Goal: Information Seeking & Learning: Learn about a topic

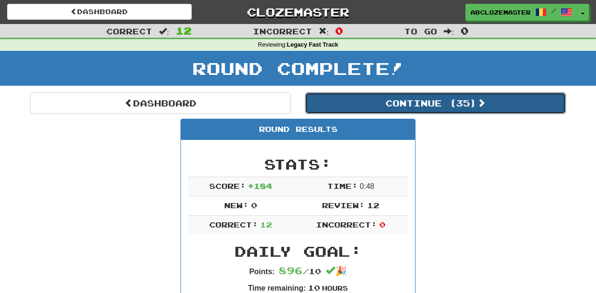
click at [420, 105] on button "Continue ( 35 )" at bounding box center [435, 103] width 261 height 22
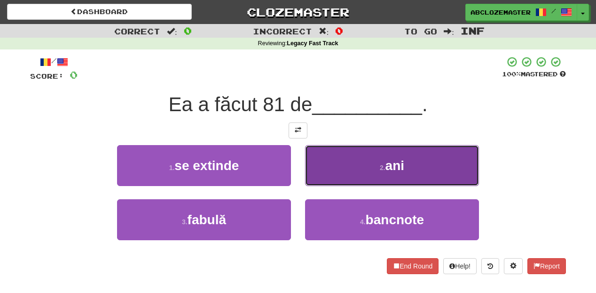
click at [417, 166] on button "2 . ani" at bounding box center [392, 165] width 174 height 41
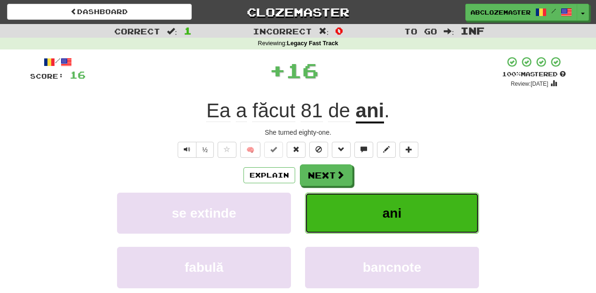
click at [374, 216] on button "ani" at bounding box center [392, 212] width 174 height 41
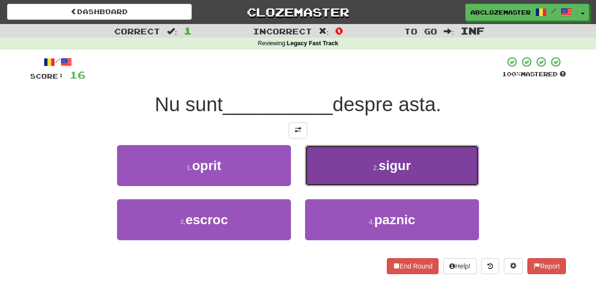
click at [325, 166] on button "2 . sigur" at bounding box center [392, 165] width 174 height 41
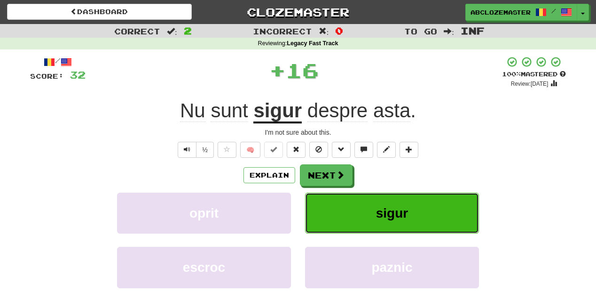
click at [382, 210] on span "sigur" at bounding box center [392, 213] width 32 height 15
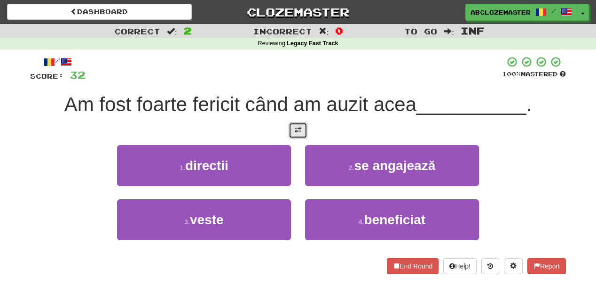
click at [303, 132] on button at bounding box center [298, 130] width 19 height 16
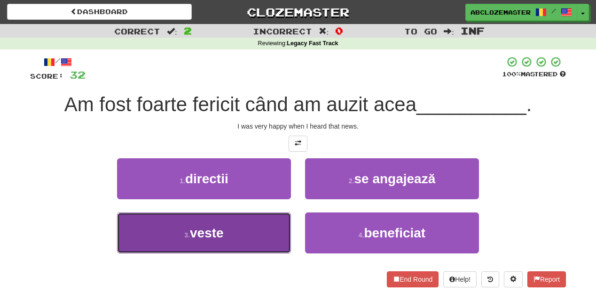
click at [255, 239] on button "3 . veste" at bounding box center [204, 232] width 174 height 41
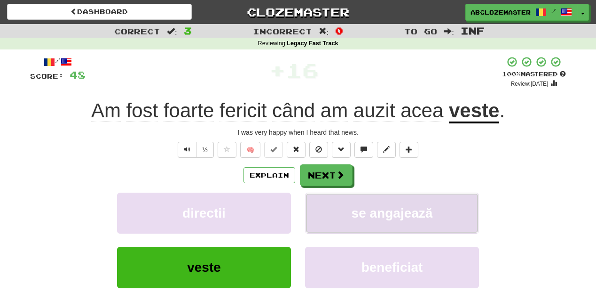
click at [343, 218] on button "se angajează" at bounding box center [392, 212] width 174 height 41
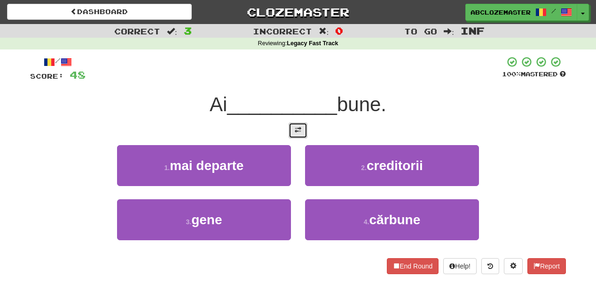
click at [293, 131] on button at bounding box center [298, 130] width 19 height 16
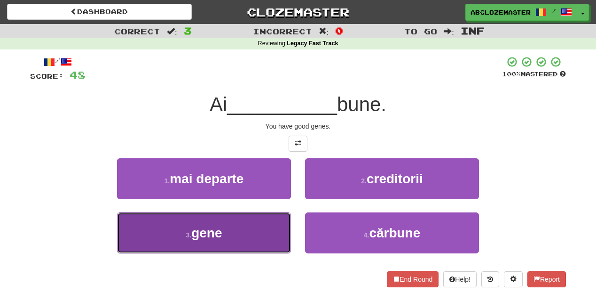
click at [252, 246] on button "3 . gene" at bounding box center [204, 232] width 174 height 41
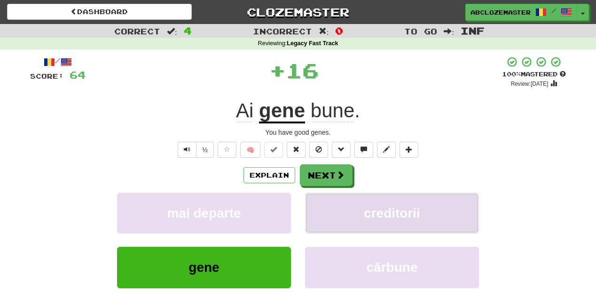
click at [350, 224] on button "creditorii" at bounding box center [392, 212] width 174 height 41
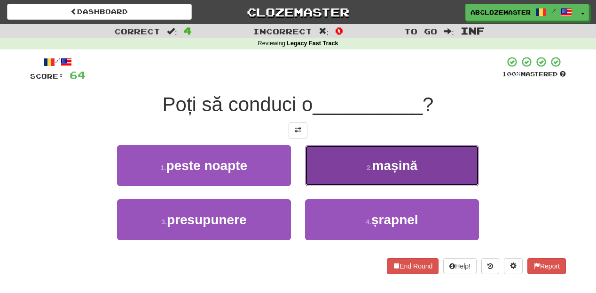
click at [340, 181] on button "2 . mașină" at bounding box center [392, 165] width 174 height 41
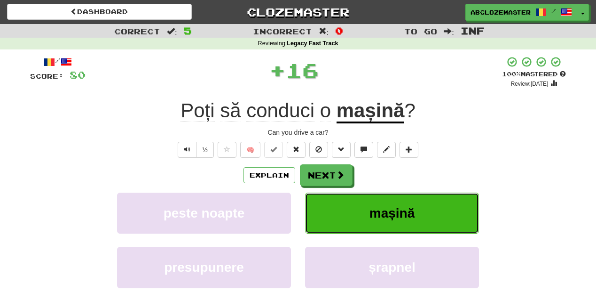
click at [341, 209] on button "mașină" at bounding box center [392, 212] width 174 height 41
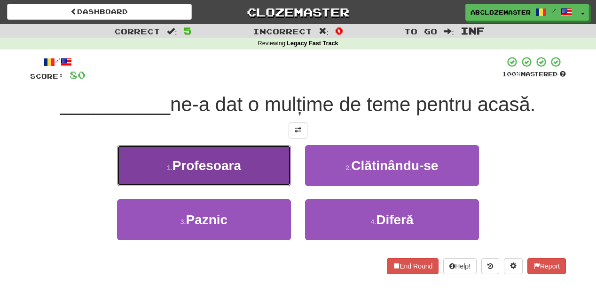
click at [267, 166] on button "1 . Profesoara" at bounding box center [204, 165] width 174 height 41
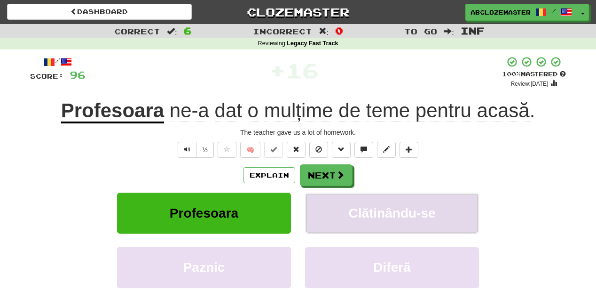
click at [424, 222] on button "Clătinându-se" at bounding box center [392, 212] width 174 height 41
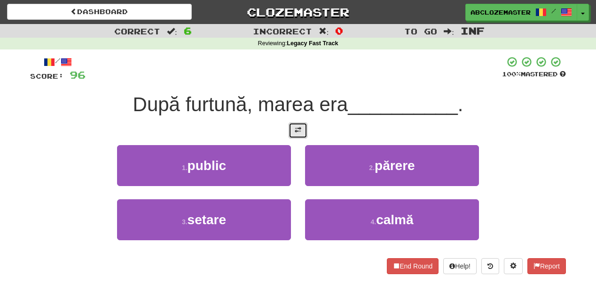
click at [299, 130] on span at bounding box center [298, 130] width 7 height 7
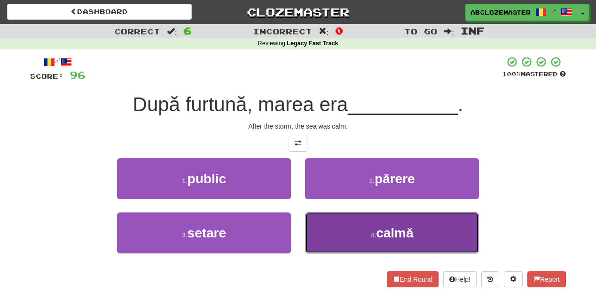
click at [363, 226] on button "4 . calmă" at bounding box center [392, 232] width 174 height 41
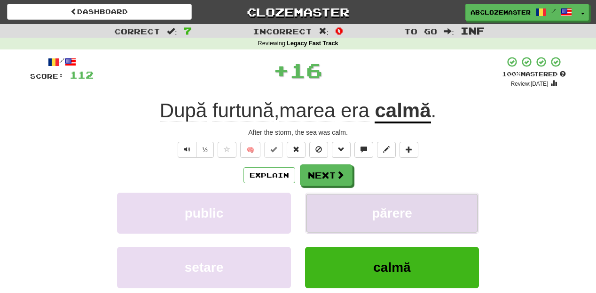
click at [367, 219] on button "părere" at bounding box center [392, 212] width 174 height 41
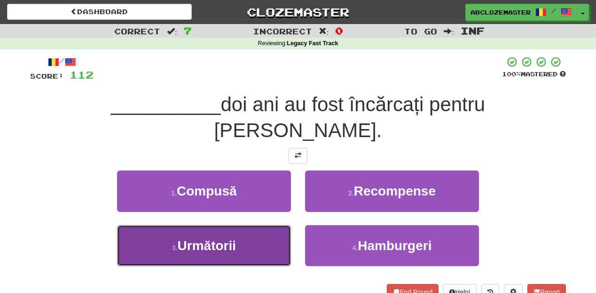
click at [238, 233] on button "3 . Următorii" at bounding box center [204, 245] width 174 height 41
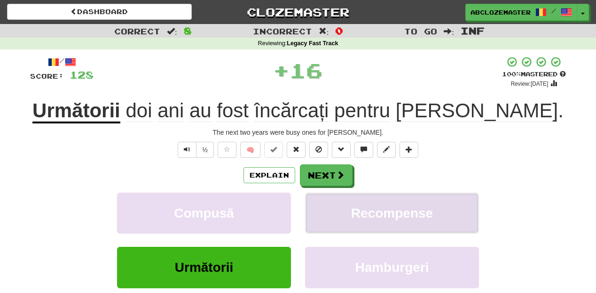
click at [379, 208] on span "Recompense" at bounding box center [392, 213] width 82 height 15
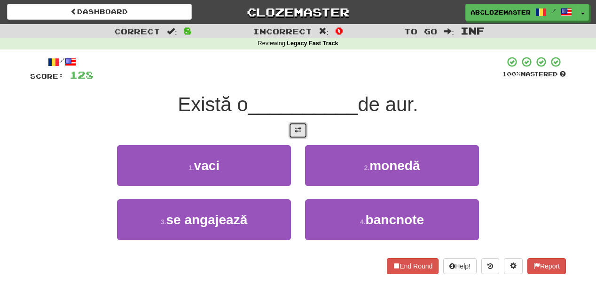
click at [299, 136] on button at bounding box center [298, 130] width 19 height 16
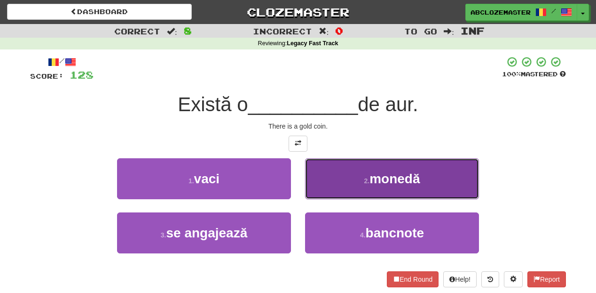
click at [355, 190] on button "2 . monedă" at bounding box center [392, 178] width 174 height 41
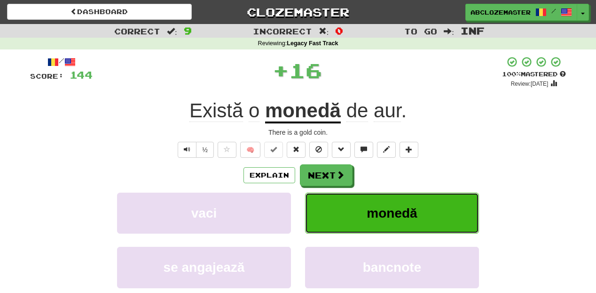
click at [357, 212] on button "monedă" at bounding box center [392, 212] width 174 height 41
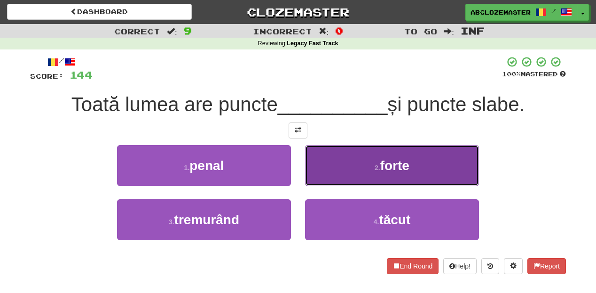
click at [338, 161] on button "2 . forte" at bounding box center [392, 165] width 174 height 41
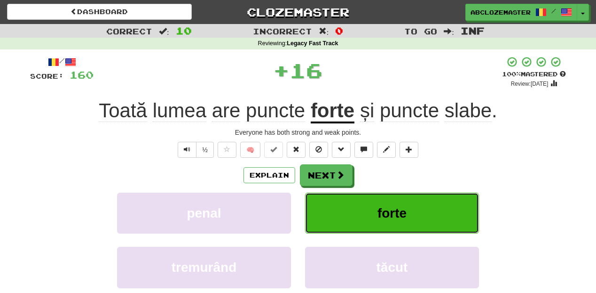
click at [379, 211] on span "forte" at bounding box center [392, 213] width 29 height 15
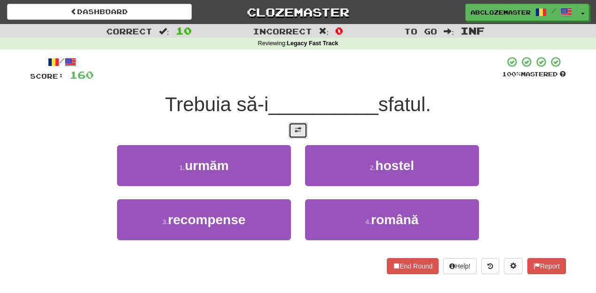
click at [306, 131] on button at bounding box center [298, 130] width 19 height 16
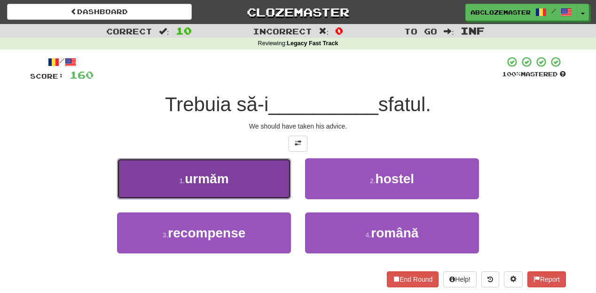
click at [253, 180] on button "1 . urmăm" at bounding box center [204, 178] width 174 height 41
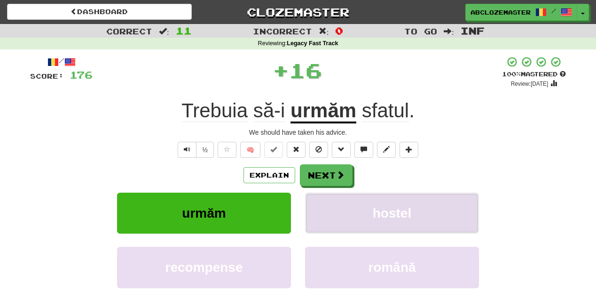
click at [394, 222] on button "hostel" at bounding box center [392, 212] width 174 height 41
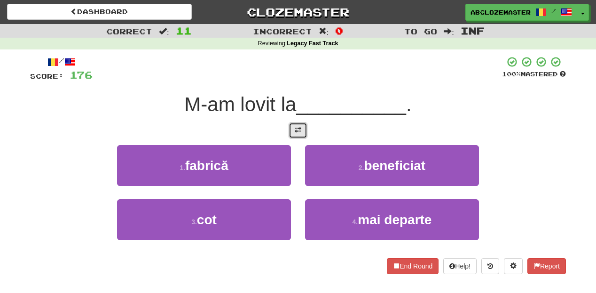
click at [303, 134] on button at bounding box center [298, 130] width 19 height 16
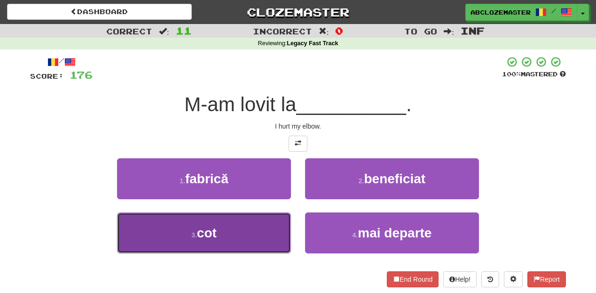
click at [260, 238] on button "3 . cot" at bounding box center [204, 232] width 174 height 41
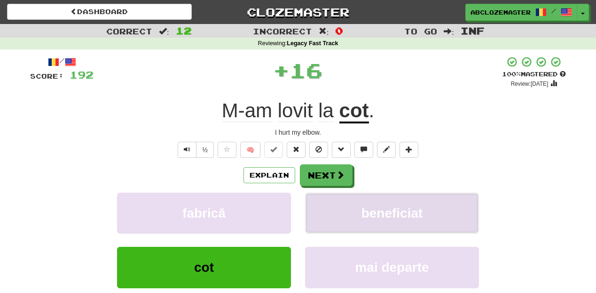
click at [336, 228] on button "beneficiat" at bounding box center [392, 212] width 174 height 41
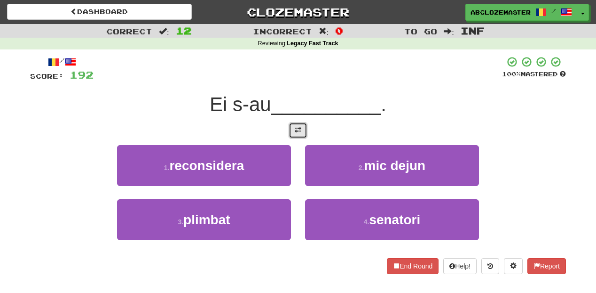
click at [301, 129] on span at bounding box center [298, 130] width 7 height 7
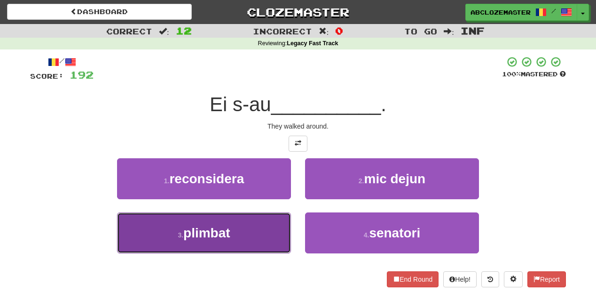
click at [251, 242] on button "3 . plimbat" at bounding box center [204, 232] width 174 height 41
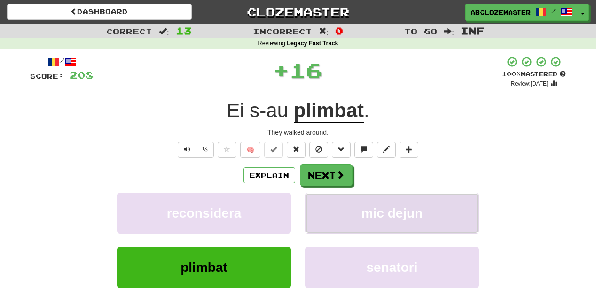
click at [370, 226] on button "mic dejun" at bounding box center [392, 212] width 174 height 41
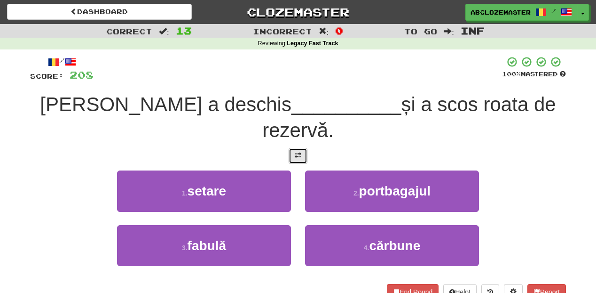
click at [297, 152] on span at bounding box center [298, 155] width 7 height 7
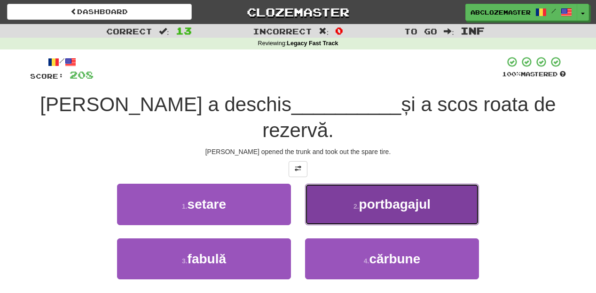
click at [387, 197] on span "portbagajul" at bounding box center [394, 204] width 71 height 15
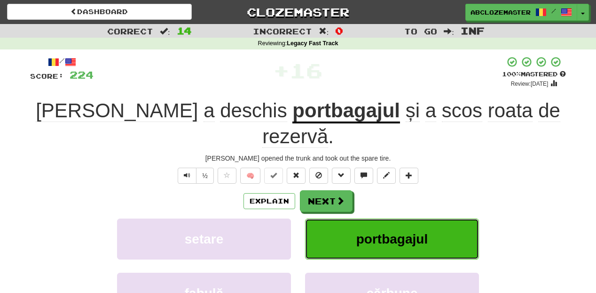
click at [393, 230] on button "portbagajul" at bounding box center [392, 238] width 174 height 41
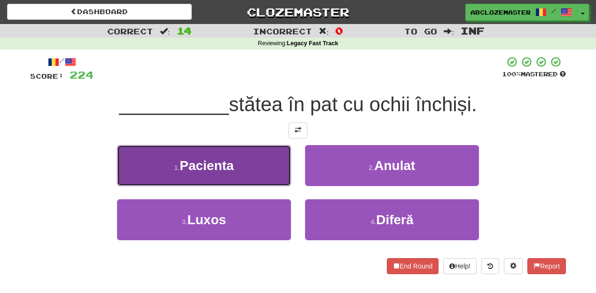
click at [267, 173] on button "1 . Pacienta" at bounding box center [204, 165] width 174 height 41
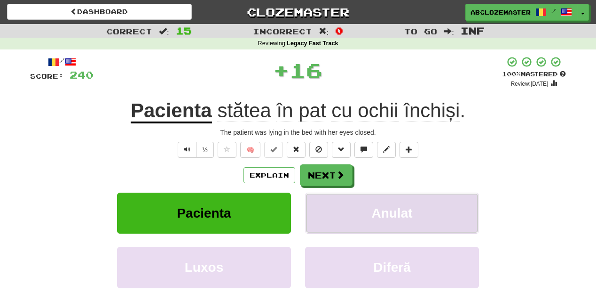
click at [363, 202] on button "Anulat" at bounding box center [392, 212] width 174 height 41
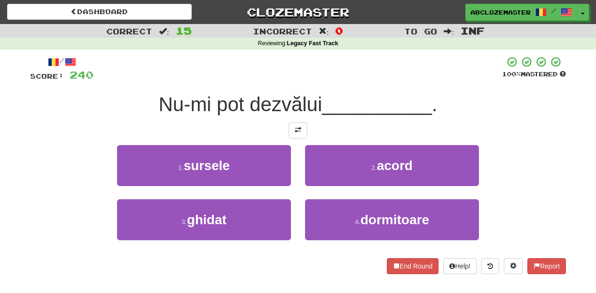
click at [296, 122] on div "/ Score: 240 100 % Mastered Nu-mi pot dezvălui __________ . 1 . sursele 2 . aco…" at bounding box center [298, 165] width 536 height 218
click at [297, 133] on span at bounding box center [298, 130] width 7 height 7
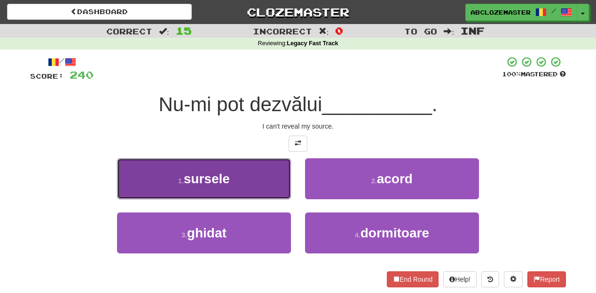
click at [276, 171] on button "1 . sursele" at bounding box center [204, 178] width 174 height 41
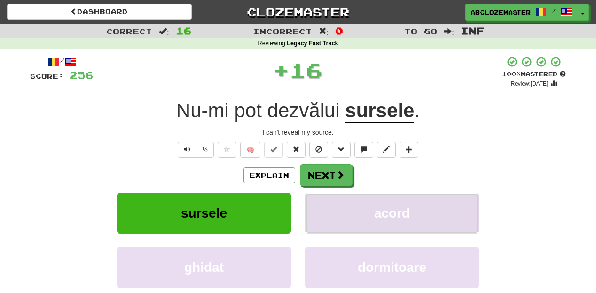
click at [365, 219] on button "acord" at bounding box center [392, 212] width 174 height 41
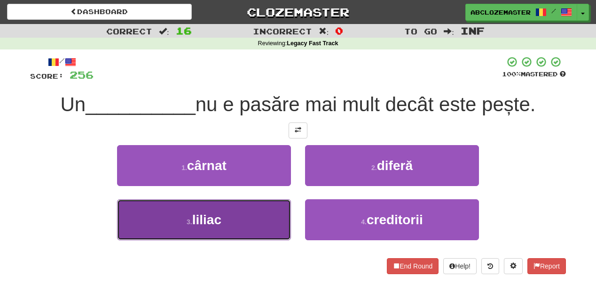
click at [262, 216] on button "3 . liliac" at bounding box center [204, 219] width 174 height 41
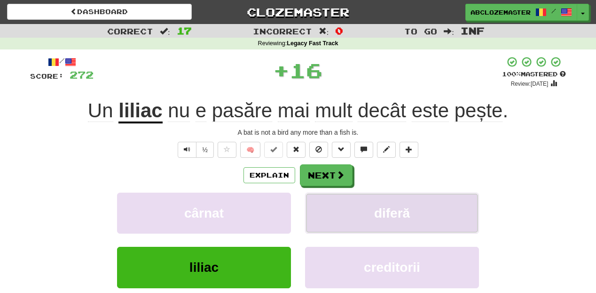
click at [349, 211] on button "diferă" at bounding box center [392, 212] width 174 height 41
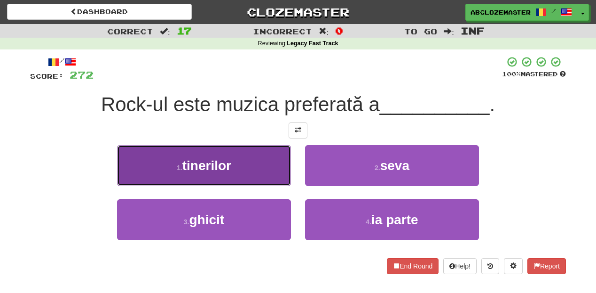
click at [249, 167] on button "1 . tinerilor" at bounding box center [204, 165] width 174 height 41
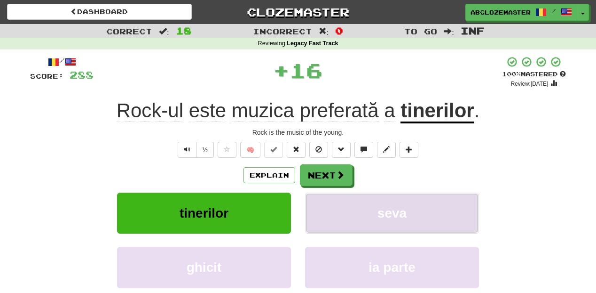
click at [341, 210] on button "seva" at bounding box center [392, 212] width 174 height 41
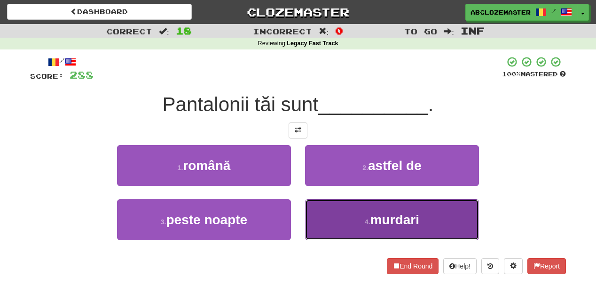
click at [340, 220] on button "4 . murdari" at bounding box center [392, 219] width 174 height 41
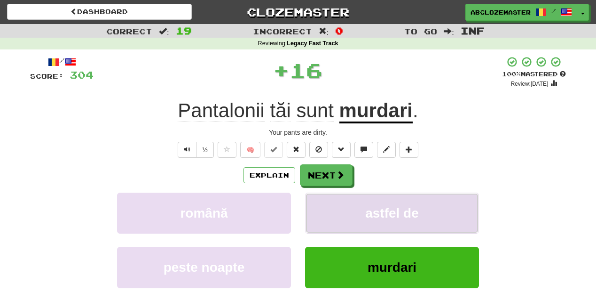
click at [343, 215] on button "astfel de" at bounding box center [392, 212] width 174 height 41
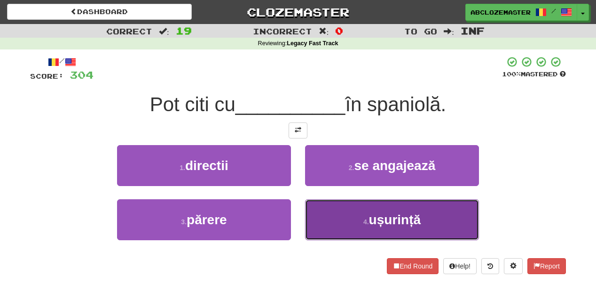
click at [338, 220] on button "4 . ușurință" at bounding box center [392, 219] width 174 height 41
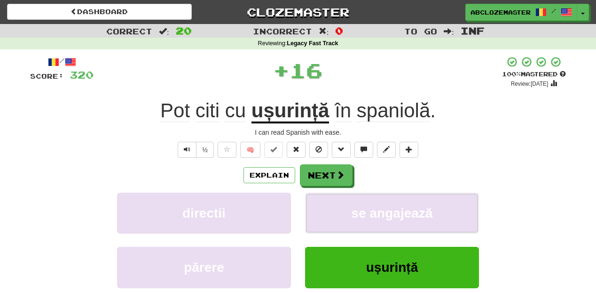
click at [338, 220] on button "se angajează" at bounding box center [392, 212] width 174 height 41
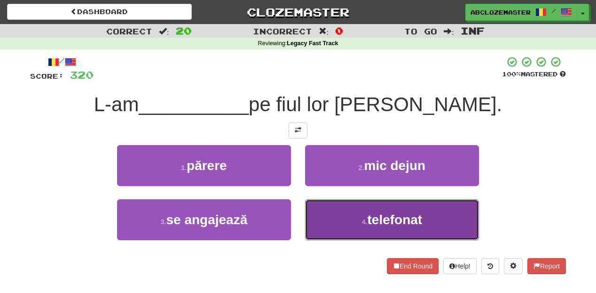
click at [386, 233] on button "4 . telefonat" at bounding box center [392, 219] width 174 height 41
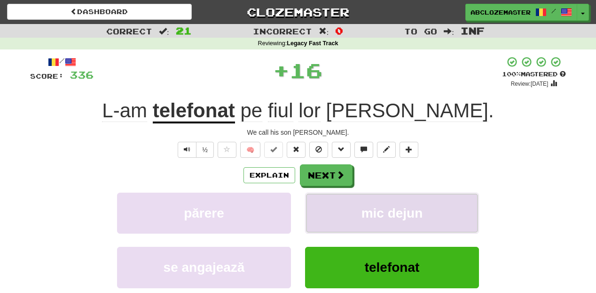
click at [391, 214] on span "mic dejun" at bounding box center [393, 213] width 62 height 15
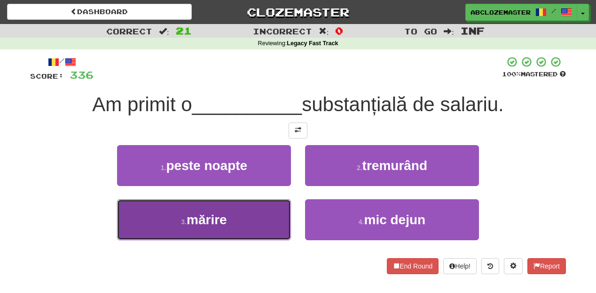
click at [270, 231] on button "3 . mărire" at bounding box center [204, 219] width 174 height 41
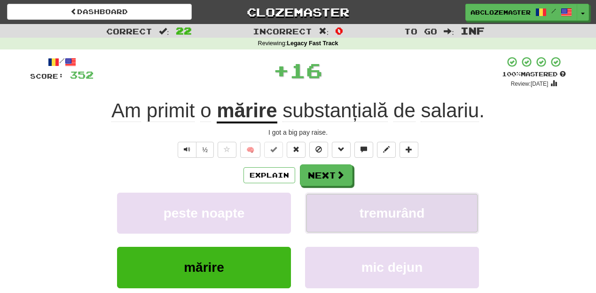
click at [368, 218] on span "tremurând" at bounding box center [392, 213] width 65 height 15
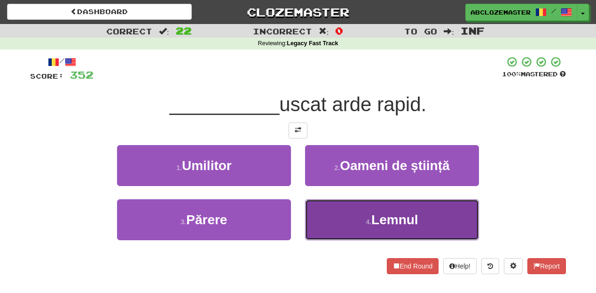
click at [348, 225] on button "4 . Lemnul" at bounding box center [392, 219] width 174 height 41
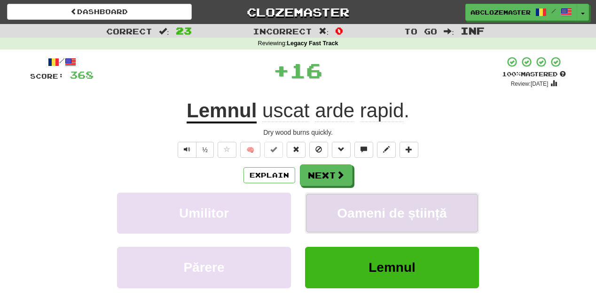
click at [355, 212] on span "Oameni de știință" at bounding box center [392, 213] width 110 height 15
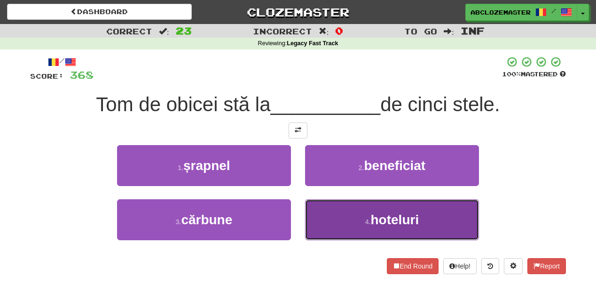
click at [373, 229] on button "4 . hoteluri" at bounding box center [392, 219] width 174 height 41
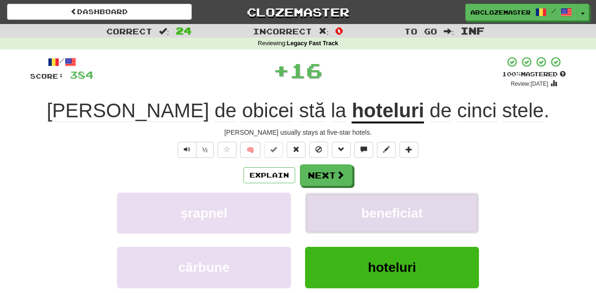
click at [373, 204] on button "beneficiat" at bounding box center [392, 212] width 174 height 41
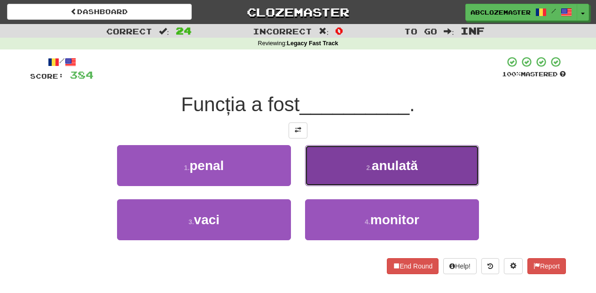
click at [330, 158] on button "2 . anulată" at bounding box center [392, 165] width 174 height 41
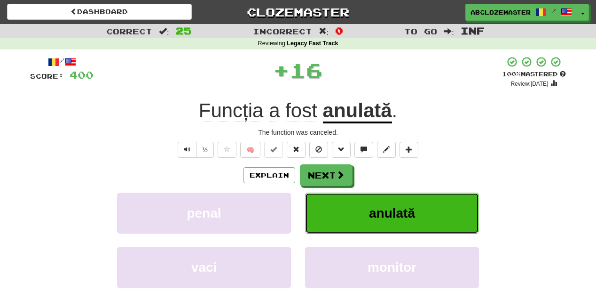
click at [346, 208] on button "anulată" at bounding box center [392, 212] width 174 height 41
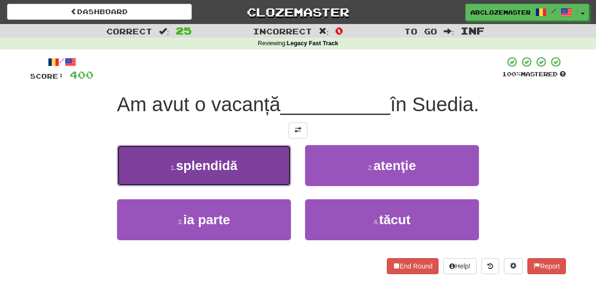
click at [270, 169] on button "1 . splendidă" at bounding box center [204, 165] width 174 height 41
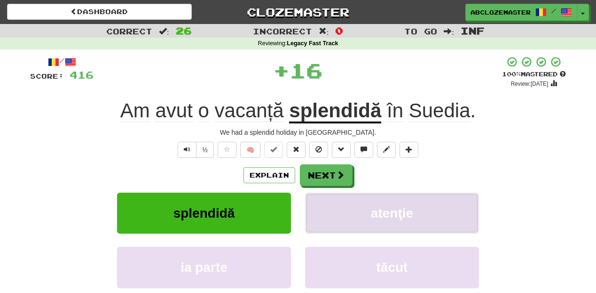
click at [361, 207] on button "atenţie" at bounding box center [392, 212] width 174 height 41
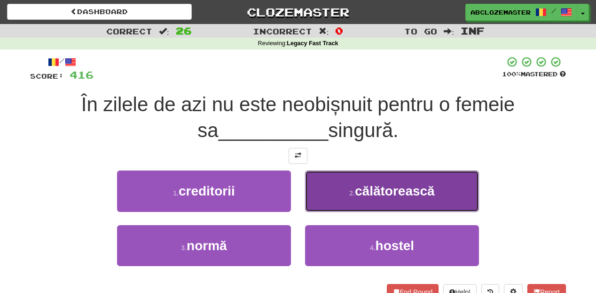
click at [361, 191] on span "călătorească" at bounding box center [395, 190] width 80 height 15
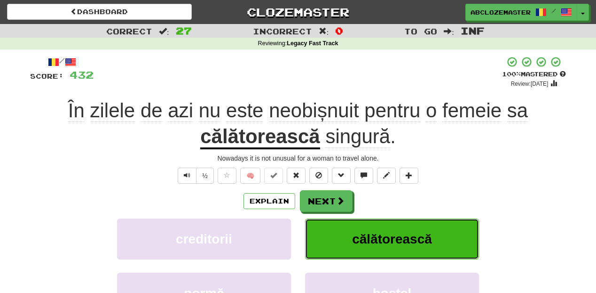
click at [367, 230] on button "călătorească" at bounding box center [392, 238] width 174 height 41
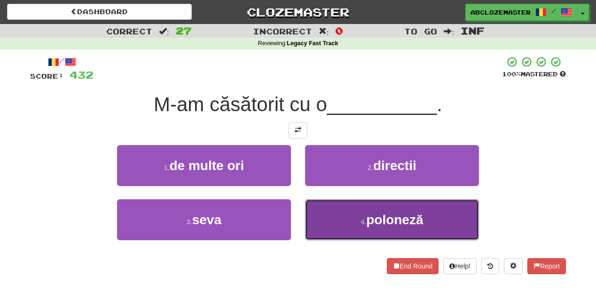
click at [349, 230] on button "4 . poloneză" at bounding box center [392, 219] width 174 height 41
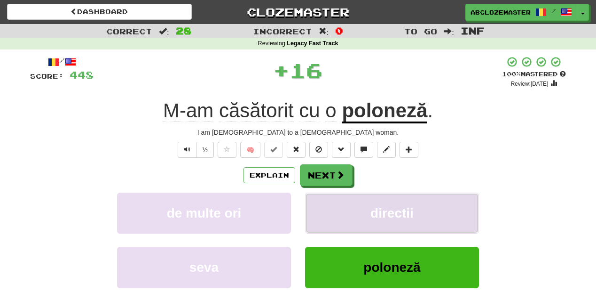
click at [352, 216] on button "directii" at bounding box center [392, 212] width 174 height 41
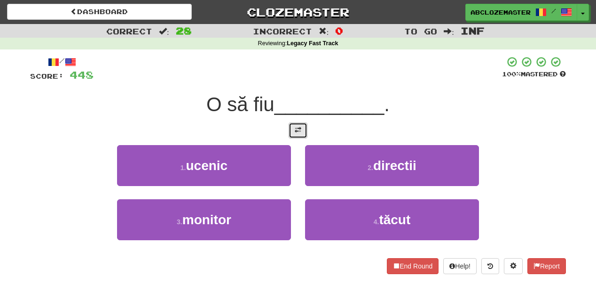
click at [297, 134] on button at bounding box center [298, 130] width 19 height 16
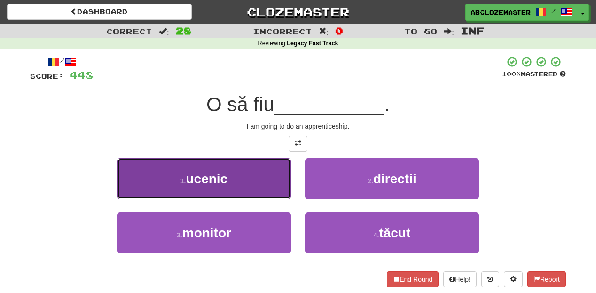
click at [246, 180] on button "1 . ucenic" at bounding box center [204, 178] width 174 height 41
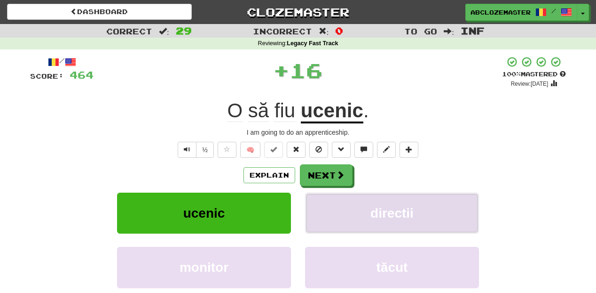
click at [376, 216] on span "directii" at bounding box center [392, 213] width 43 height 15
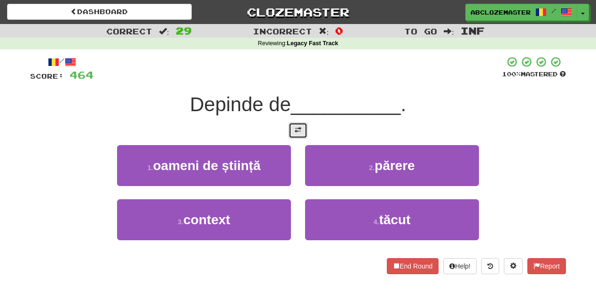
click at [296, 129] on span at bounding box center [298, 130] width 7 height 7
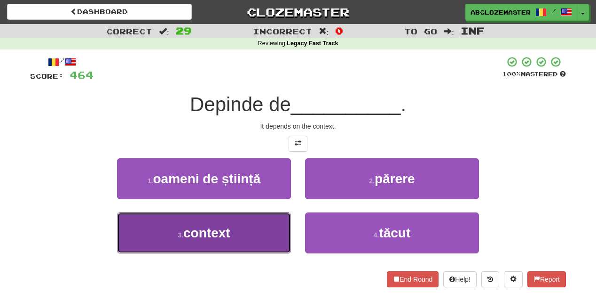
click at [264, 237] on button "3 . context" at bounding box center [204, 232] width 174 height 41
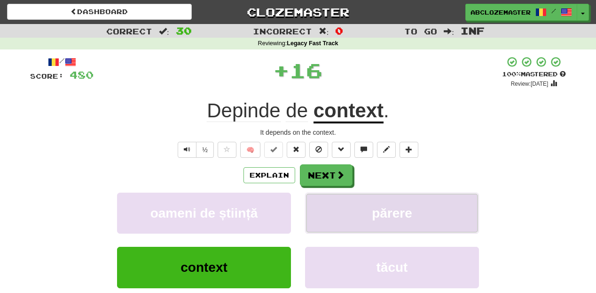
click at [333, 219] on button "părere" at bounding box center [392, 212] width 174 height 41
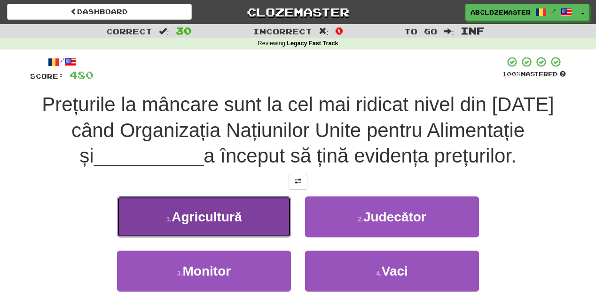
click at [259, 229] on button "1 . Agricultură" at bounding box center [204, 216] width 174 height 41
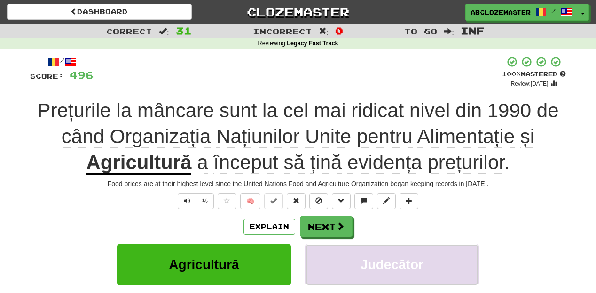
click at [365, 248] on button "Judecător" at bounding box center [392, 264] width 174 height 41
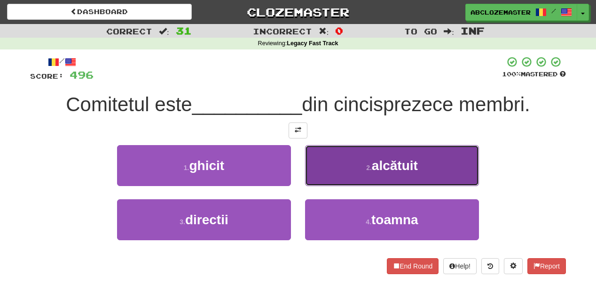
click at [367, 179] on button "2 . alcătuit" at bounding box center [392, 165] width 174 height 41
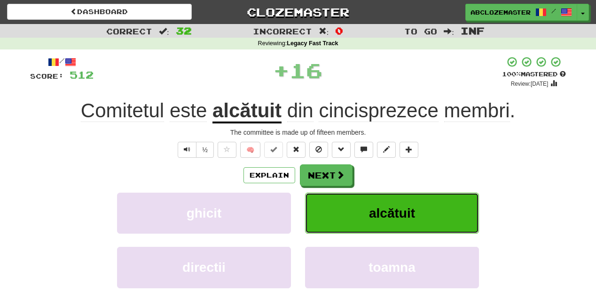
click at [373, 216] on span "alcătuit" at bounding box center [392, 213] width 46 height 15
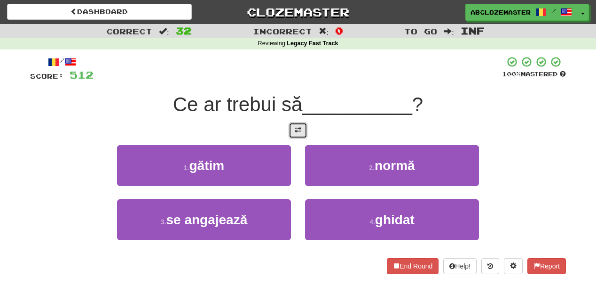
click at [301, 130] on span at bounding box center [298, 130] width 7 height 7
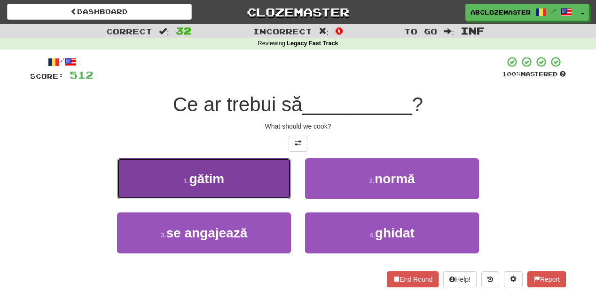
click at [270, 173] on button "1 . gătim" at bounding box center [204, 178] width 174 height 41
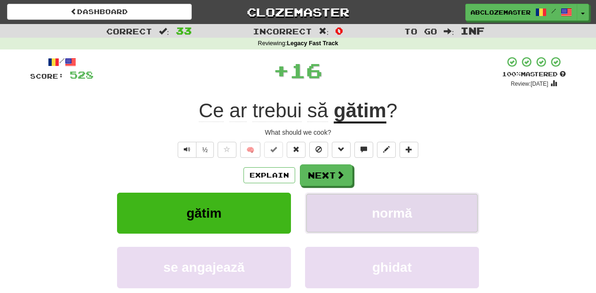
click at [388, 222] on button "normă" at bounding box center [392, 212] width 174 height 41
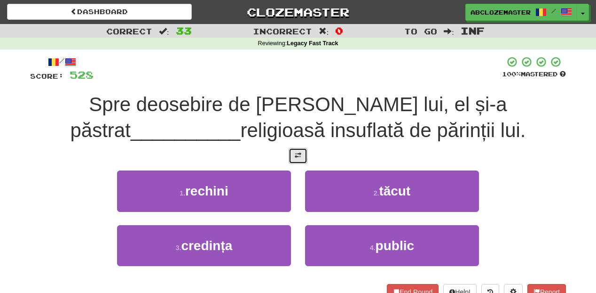
click at [293, 162] on button at bounding box center [298, 156] width 19 height 16
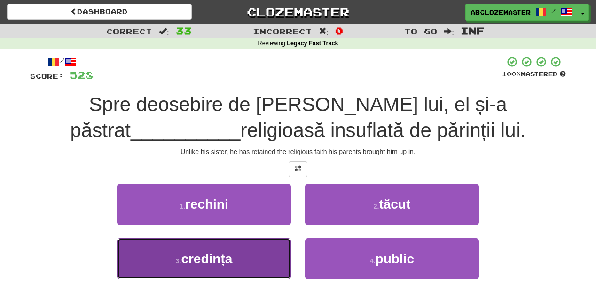
click at [266, 244] on button "3 . credința" at bounding box center [204, 258] width 174 height 41
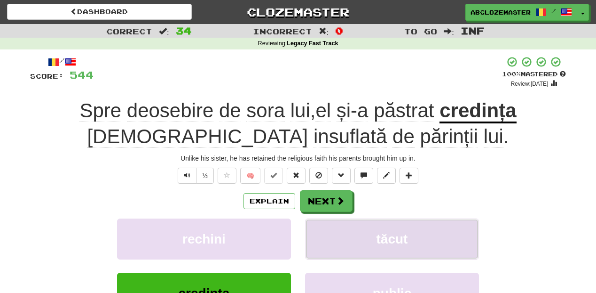
click at [386, 231] on button "tăcut" at bounding box center [392, 238] width 174 height 41
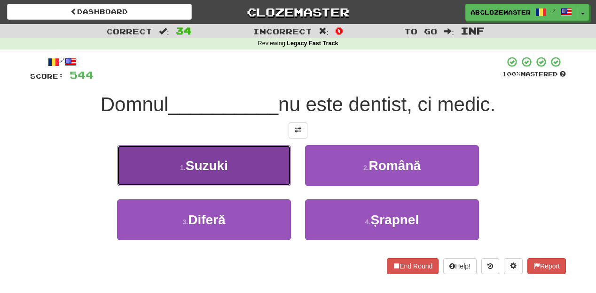
click at [267, 160] on button "1 . Suzuki" at bounding box center [204, 165] width 174 height 41
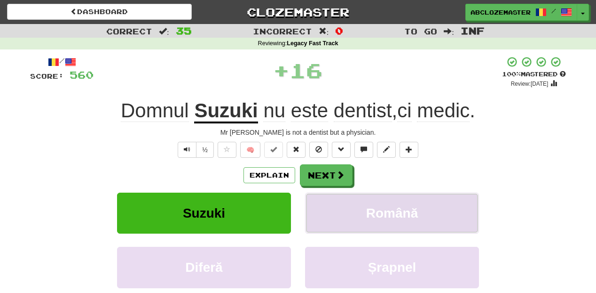
click at [407, 219] on span "Română" at bounding box center [392, 213] width 52 height 15
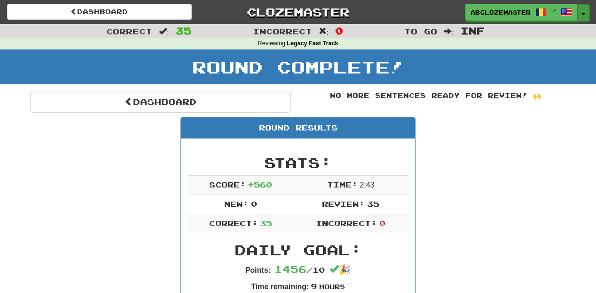
click at [586, 8] on button "Toggle Dropdown" at bounding box center [584, 12] width 12 height 17
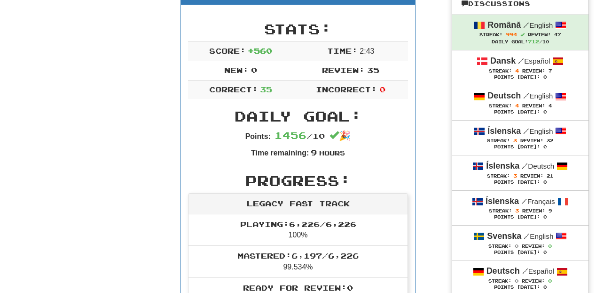
scroll to position [151, 0]
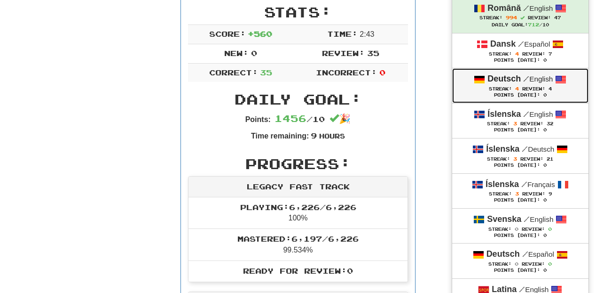
click at [504, 91] on span "Streak: 4" at bounding box center [505, 88] width 33 height 5
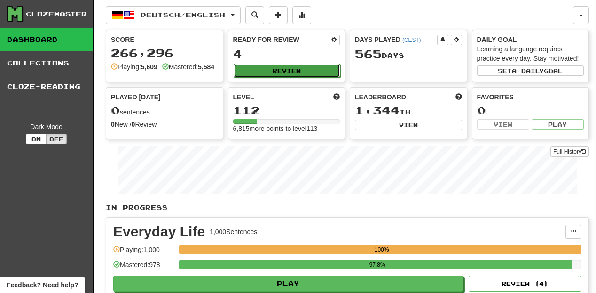
click at [286, 68] on button "Review" at bounding box center [287, 70] width 107 height 14
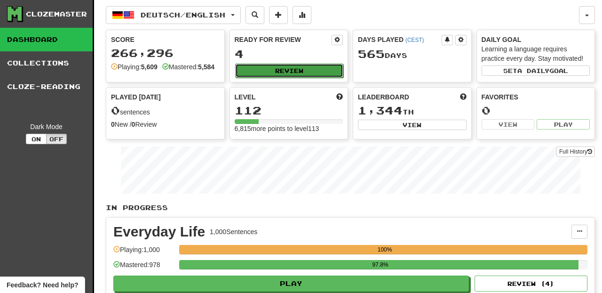
select select "********"
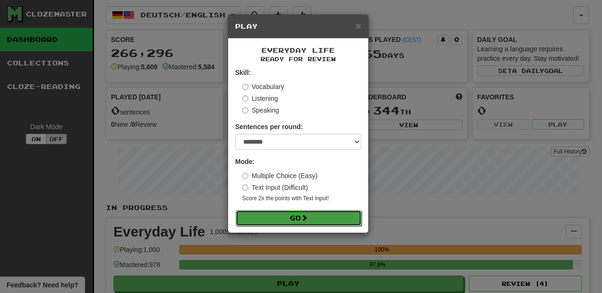
click at [305, 221] on span at bounding box center [304, 217] width 7 height 7
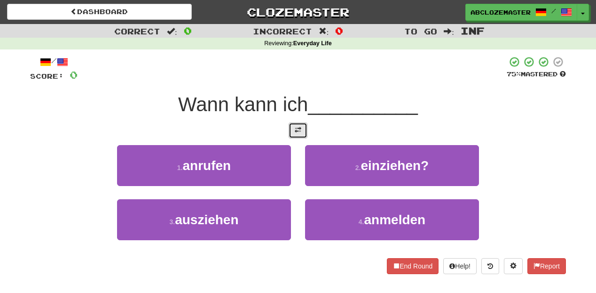
click at [299, 127] on span at bounding box center [298, 130] width 7 height 7
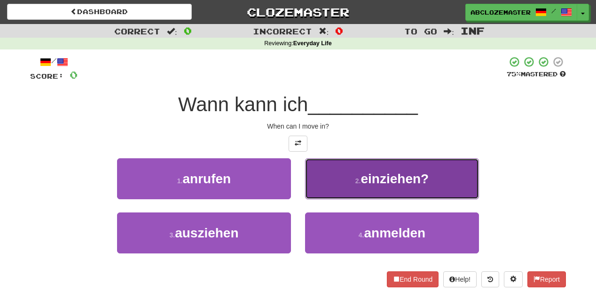
click at [368, 190] on button "2 . einziehen?" at bounding box center [392, 178] width 174 height 41
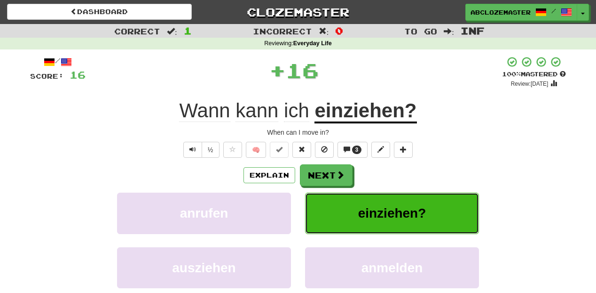
click at [370, 226] on button "einziehen?" at bounding box center [392, 212] width 174 height 41
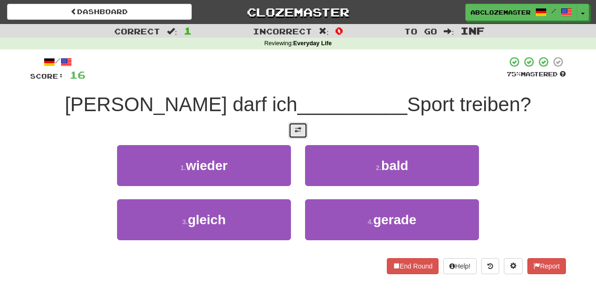
click at [298, 125] on button at bounding box center [298, 130] width 19 height 16
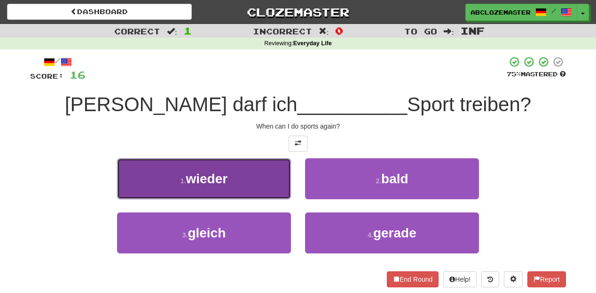
click at [267, 179] on button "1 . wieder" at bounding box center [204, 178] width 174 height 41
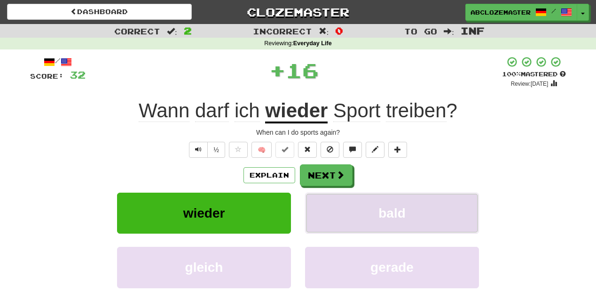
click at [369, 215] on button "bald" at bounding box center [392, 212] width 174 height 41
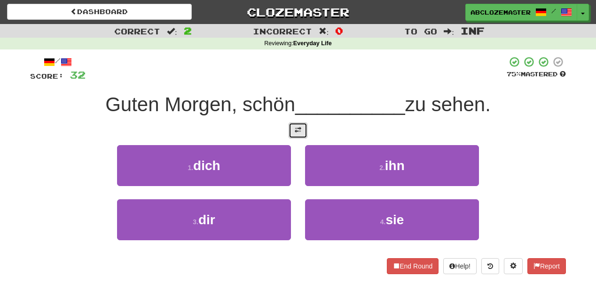
click at [297, 130] on span at bounding box center [298, 130] width 7 height 7
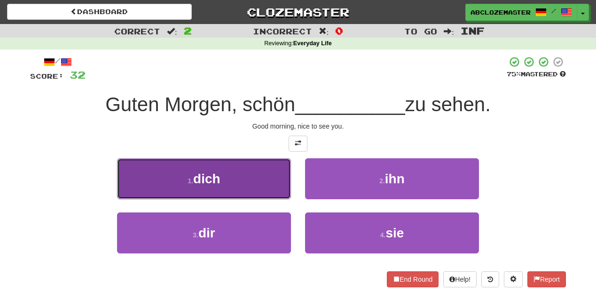
click at [241, 179] on button "1 . dich" at bounding box center [204, 178] width 174 height 41
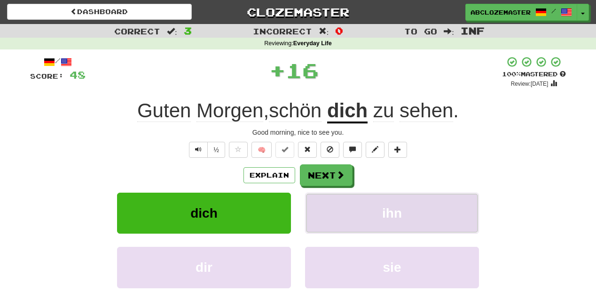
click at [393, 209] on span "ihn" at bounding box center [392, 213] width 20 height 15
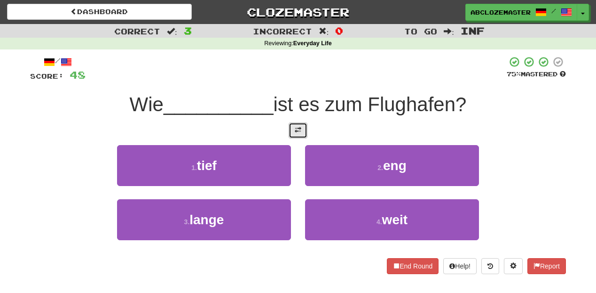
click at [290, 128] on button at bounding box center [298, 130] width 19 height 16
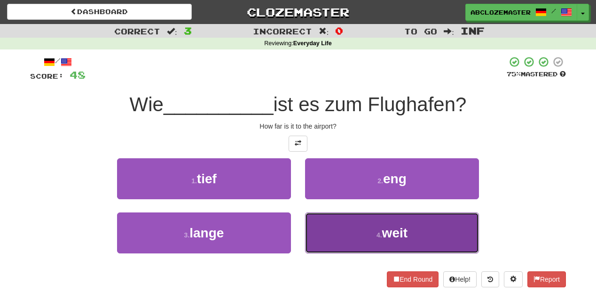
click at [401, 237] on span "weit" at bounding box center [394, 232] width 25 height 15
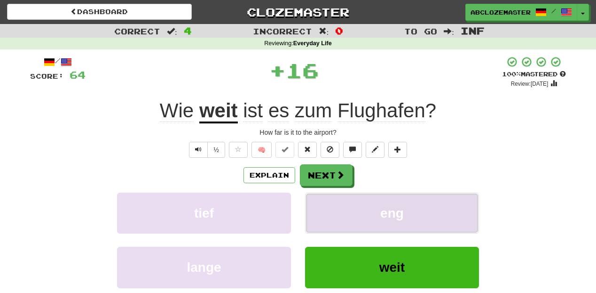
click at [400, 220] on span "eng" at bounding box center [392, 213] width 24 height 15
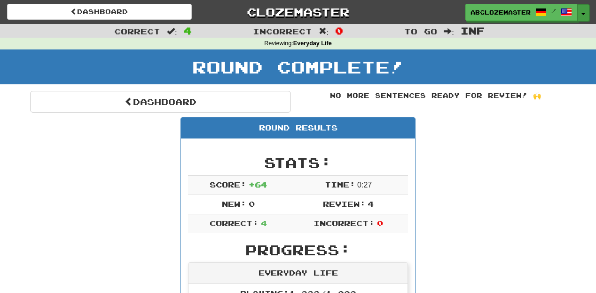
click at [586, 9] on button "Toggle Dropdown" at bounding box center [584, 12] width 12 height 17
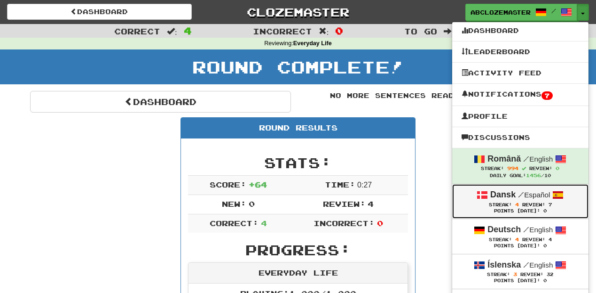
click at [523, 198] on small "/ Español" at bounding box center [534, 194] width 32 height 8
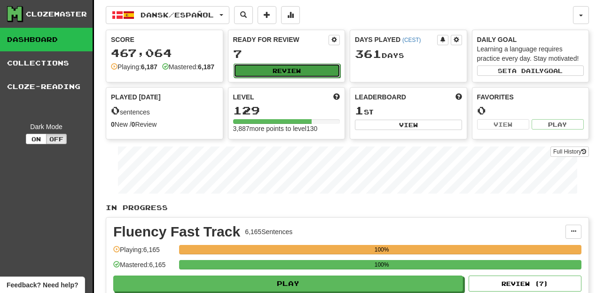
click at [293, 72] on button "Review" at bounding box center [287, 70] width 107 height 14
select select "********"
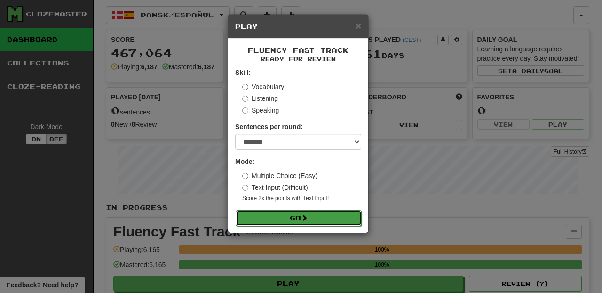
click at [300, 223] on button "Go" at bounding box center [299, 218] width 126 height 16
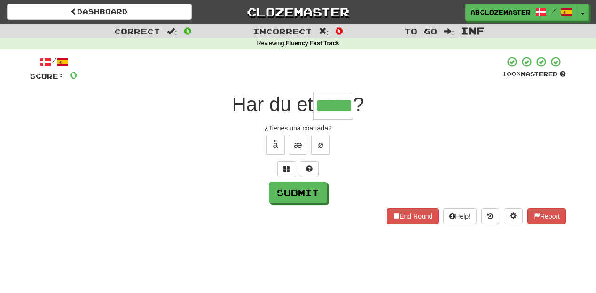
type input "*****"
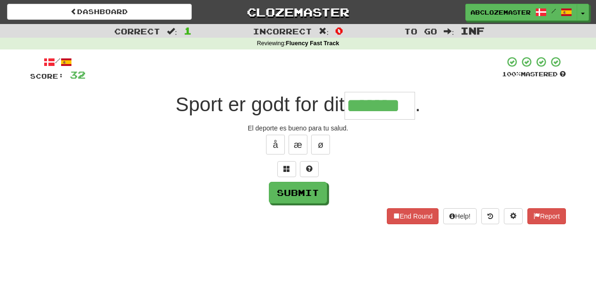
type input "*******"
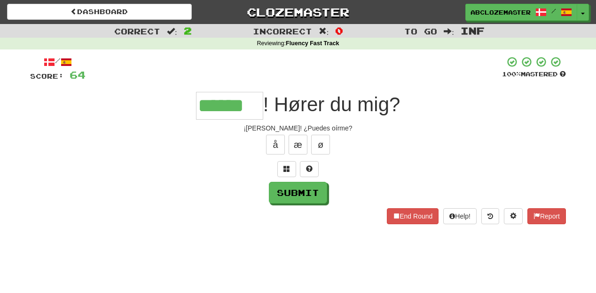
type input "******"
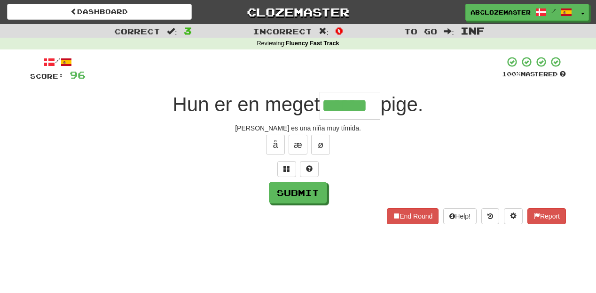
type input "******"
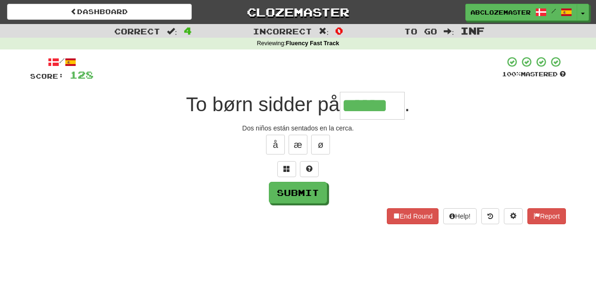
type input "******"
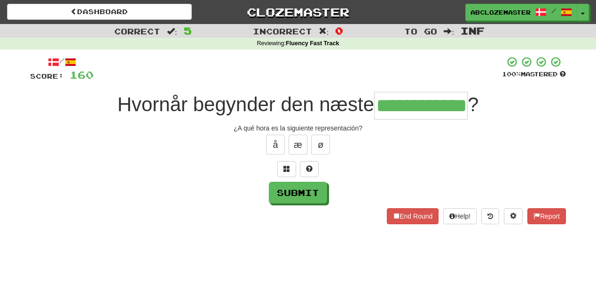
type input "**********"
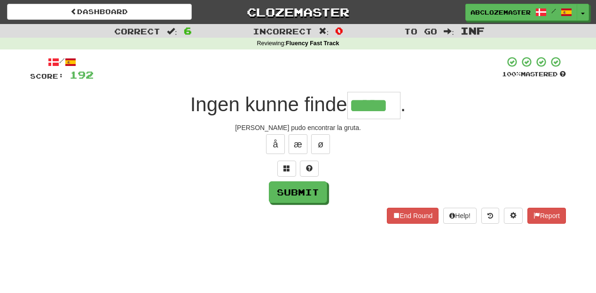
type input "*****"
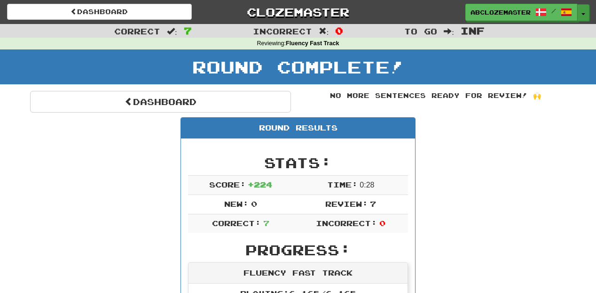
click at [585, 13] on span "button" at bounding box center [584, 14] width 4 height 2
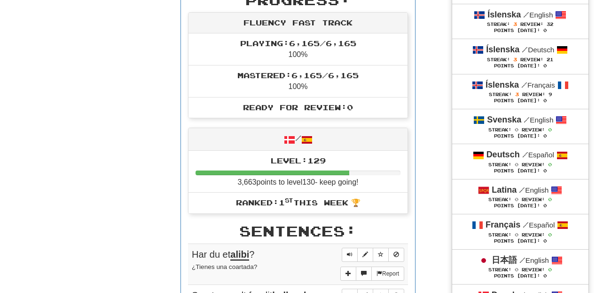
scroll to position [263, 0]
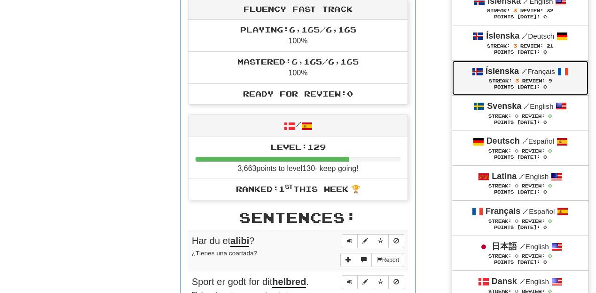
click at [543, 83] on span "Review:" at bounding box center [534, 80] width 23 height 5
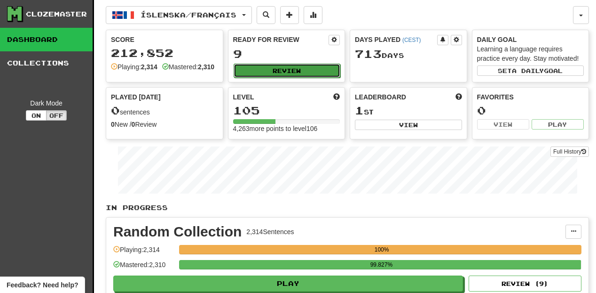
click at [322, 69] on button "Review" at bounding box center [287, 70] width 107 height 14
select select "********"
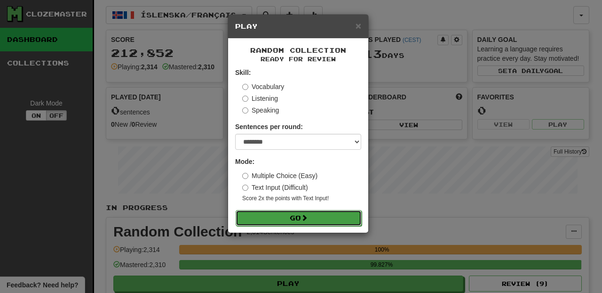
click at [297, 224] on button "Go" at bounding box center [299, 218] width 126 height 16
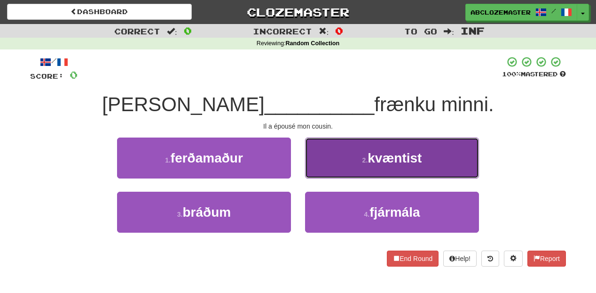
click at [389, 158] on span "kvæntist" at bounding box center [395, 158] width 54 height 15
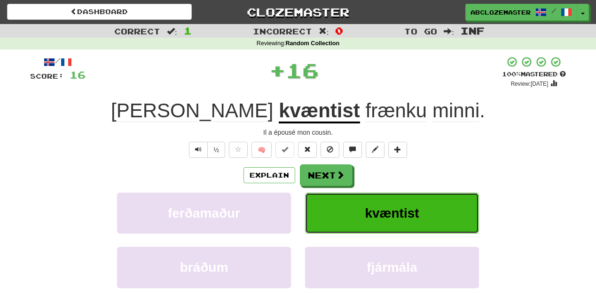
click at [377, 213] on span "kvæntist" at bounding box center [392, 213] width 54 height 15
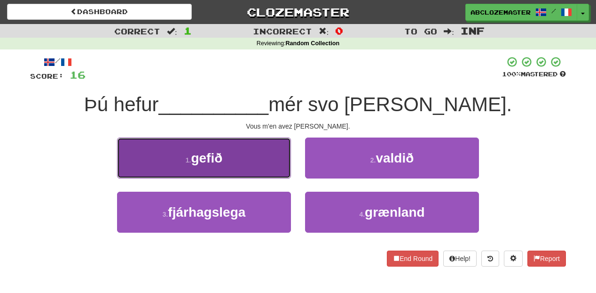
click at [250, 162] on button "1 . gefið" at bounding box center [204, 157] width 174 height 41
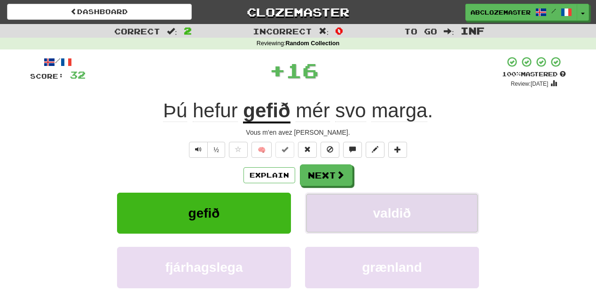
click at [403, 210] on span "valdið" at bounding box center [392, 213] width 38 height 15
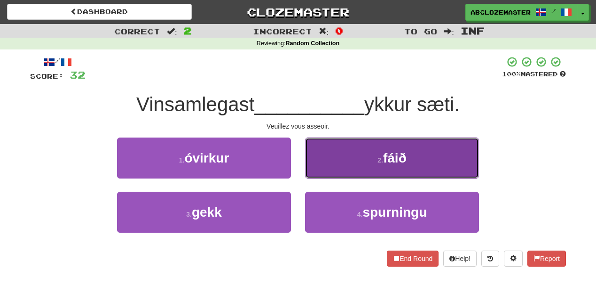
click at [355, 164] on button "2 . fáið" at bounding box center [392, 157] width 174 height 41
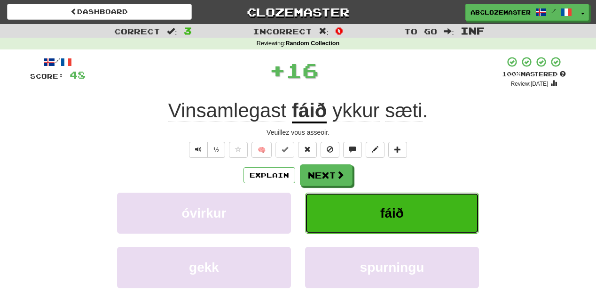
click at [373, 217] on button "fáið" at bounding box center [392, 212] width 174 height 41
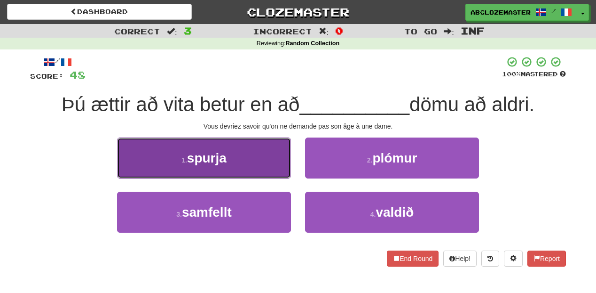
click at [247, 171] on button "1 . spurja" at bounding box center [204, 157] width 174 height 41
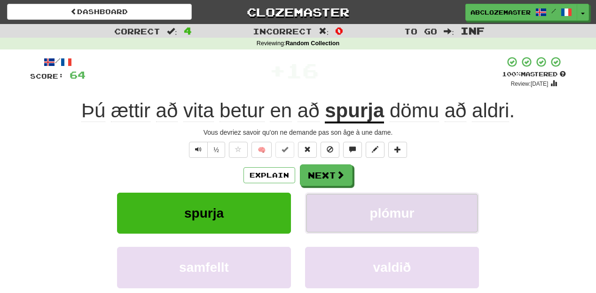
click at [380, 223] on button "plómur" at bounding box center [392, 212] width 174 height 41
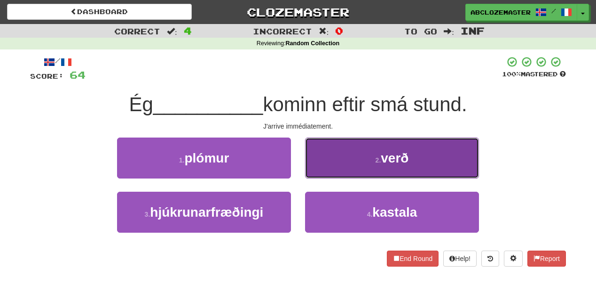
click at [354, 166] on button "2 . verð" at bounding box center [392, 157] width 174 height 41
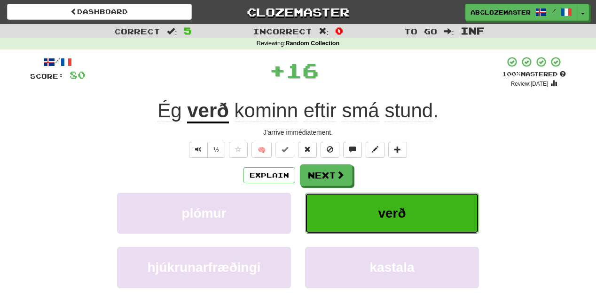
click at [357, 214] on button "verð" at bounding box center [392, 212] width 174 height 41
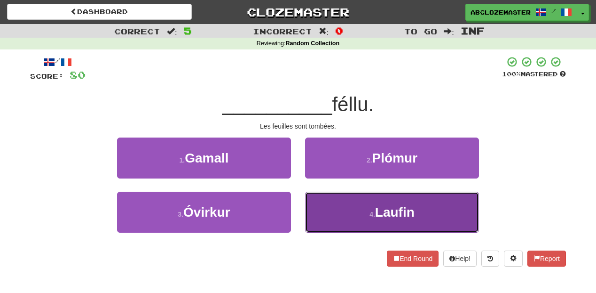
click at [339, 224] on button "4 . Laufin" at bounding box center [392, 211] width 174 height 41
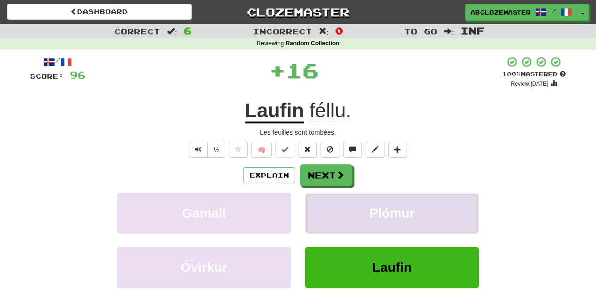
click at [354, 210] on button "Plómur" at bounding box center [392, 212] width 174 height 41
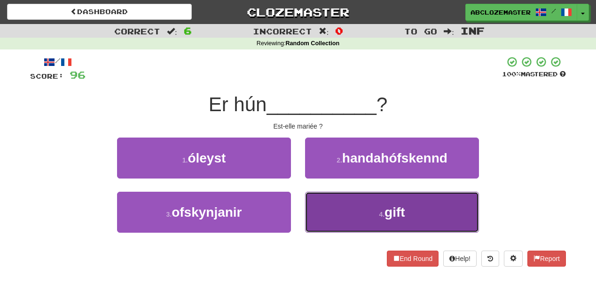
click at [351, 214] on button "4 . gift" at bounding box center [392, 211] width 174 height 41
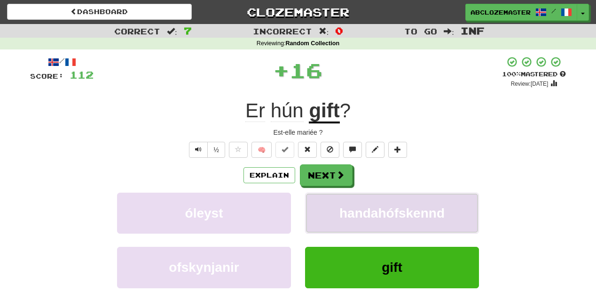
click at [355, 214] on span "handahófskennd" at bounding box center [392, 213] width 105 height 15
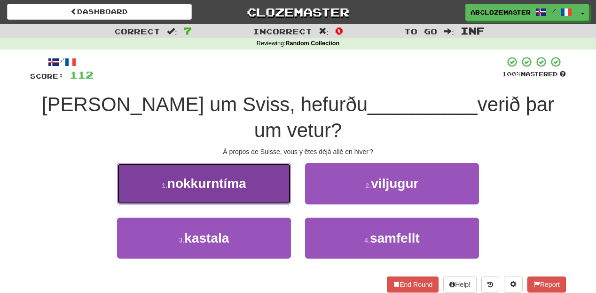
click at [263, 163] on button "1 . nokkurntíma" at bounding box center [204, 183] width 174 height 41
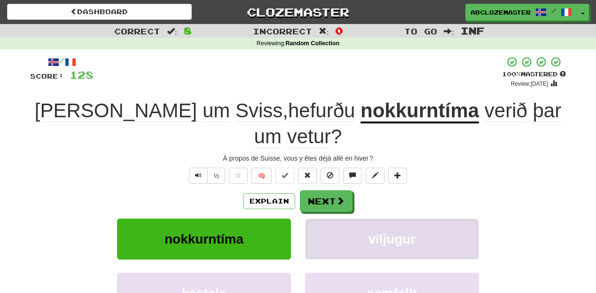
click at [402, 231] on span "viljugur" at bounding box center [392, 238] width 48 height 15
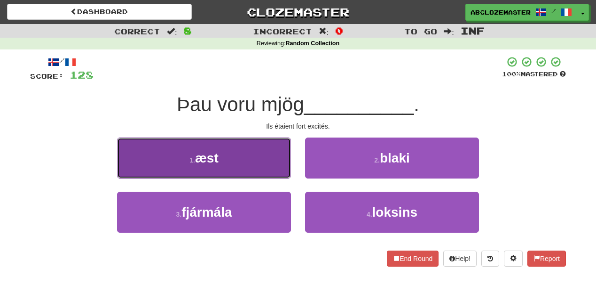
click at [260, 166] on button "1 . æst" at bounding box center [204, 157] width 174 height 41
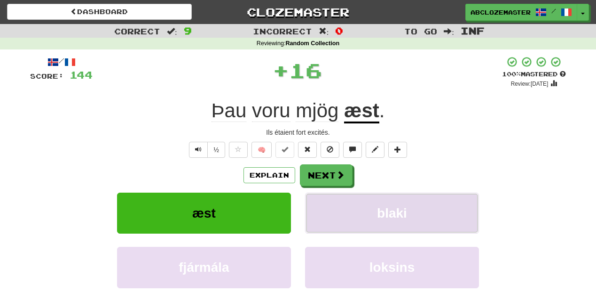
click at [382, 207] on span "blaki" at bounding box center [392, 213] width 30 height 15
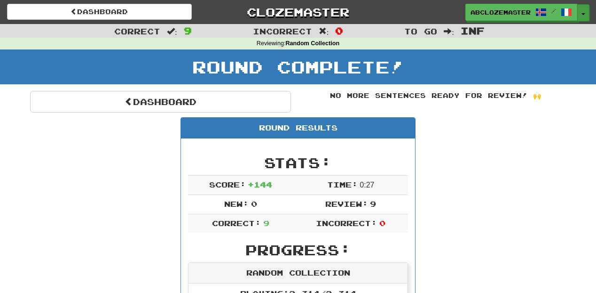
click at [583, 9] on button "Toggle Dropdown" at bounding box center [584, 12] width 12 height 17
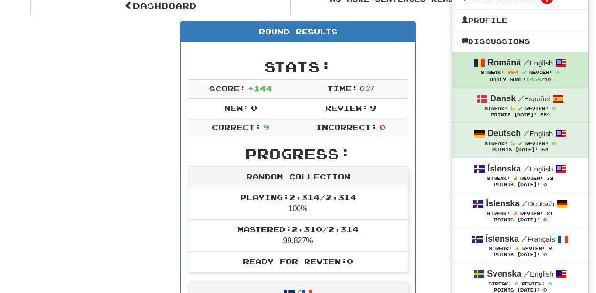
scroll to position [113, 0]
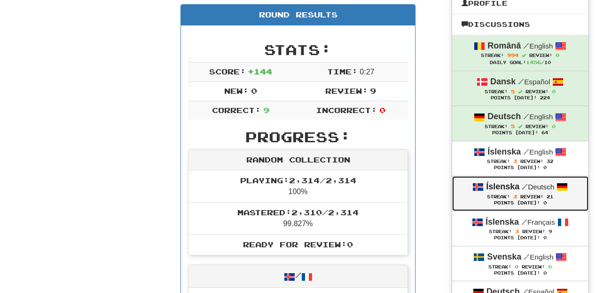
click at [537, 199] on span "Review:" at bounding box center [532, 196] width 23 height 5
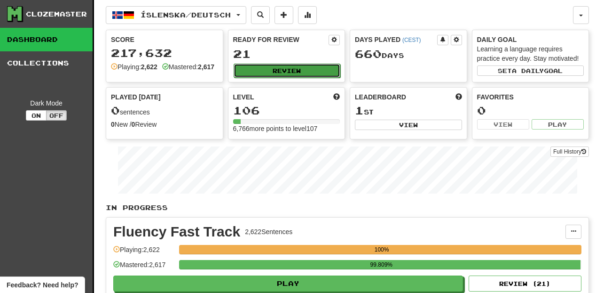
click at [288, 74] on button "Review" at bounding box center [287, 70] width 107 height 14
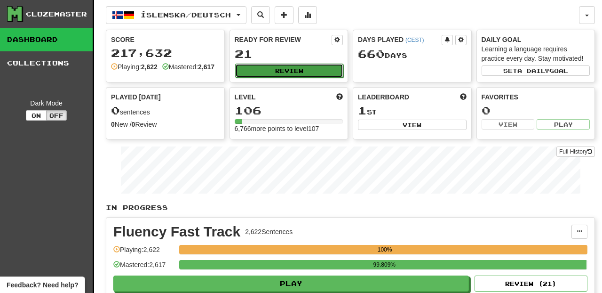
select select "********"
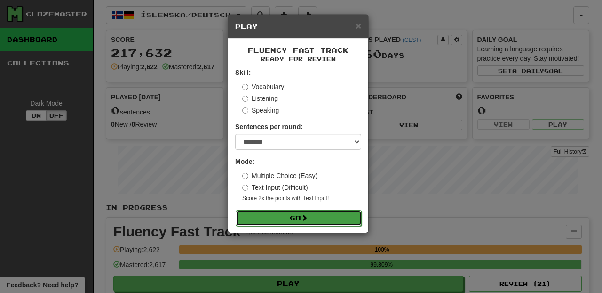
click at [325, 223] on button "Go" at bounding box center [299, 218] width 126 height 16
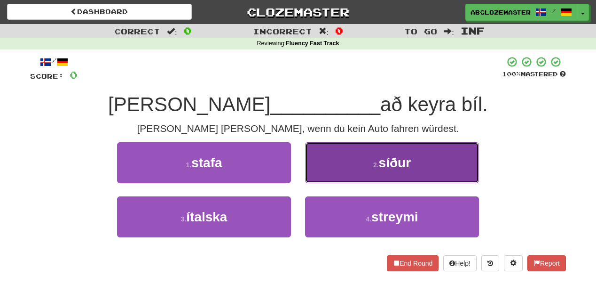
click at [348, 152] on button "2 . síður" at bounding box center [392, 162] width 174 height 41
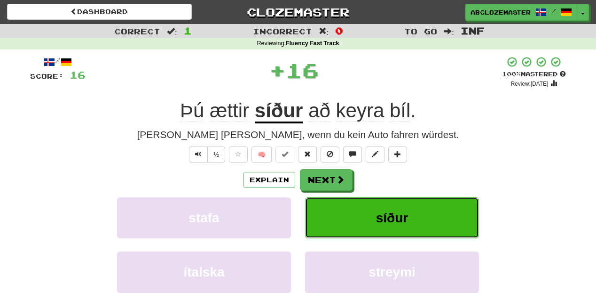
click at [346, 222] on button "síður" at bounding box center [392, 217] width 174 height 41
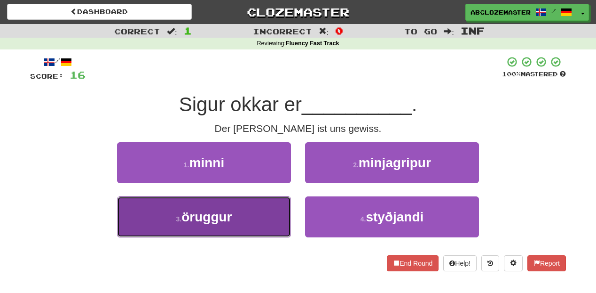
click at [261, 226] on button "3 . öruggur" at bounding box center [204, 216] width 174 height 41
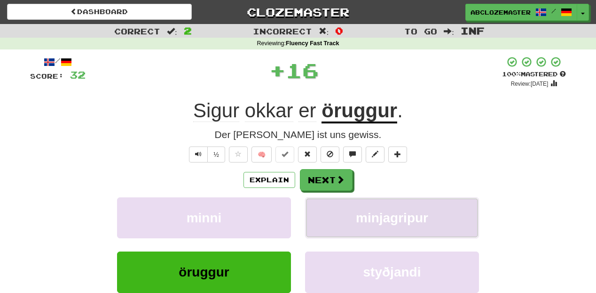
click at [367, 217] on span "minjagripur" at bounding box center [392, 217] width 72 height 15
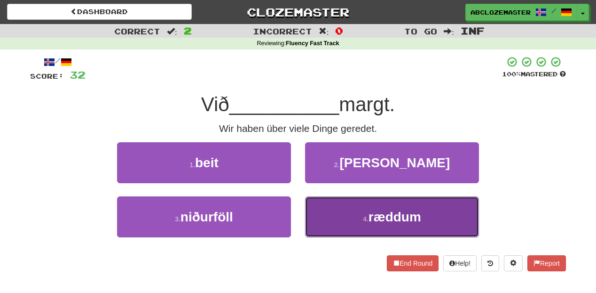
click at [329, 222] on button "4 . ræddum" at bounding box center [392, 216] width 174 height 41
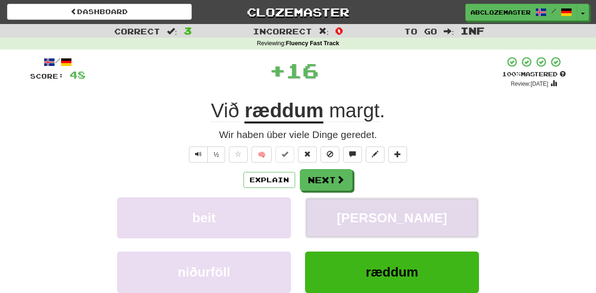
click at [341, 215] on button "lampi" at bounding box center [392, 217] width 174 height 41
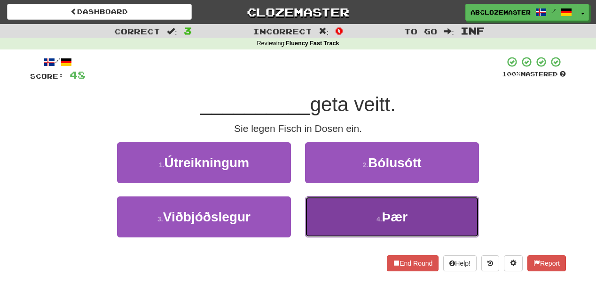
click at [357, 222] on button "4 . Þær" at bounding box center [392, 216] width 174 height 41
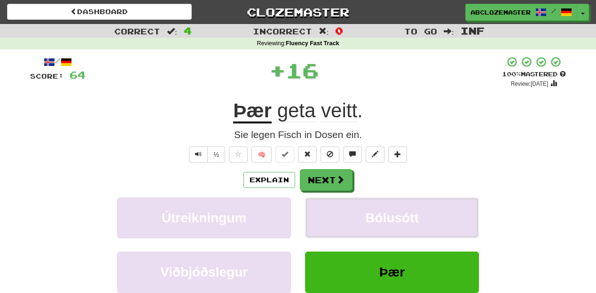
click at [357, 222] on button "Bólusótt" at bounding box center [392, 217] width 174 height 41
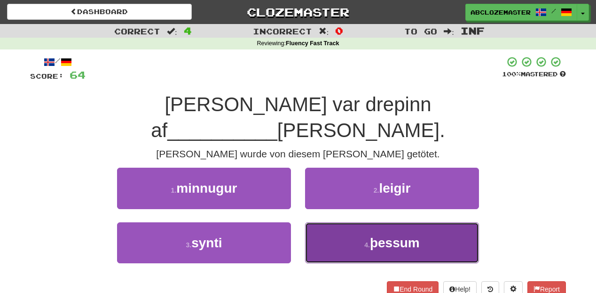
click at [365, 241] on small "4 ." at bounding box center [368, 245] width 6 height 8
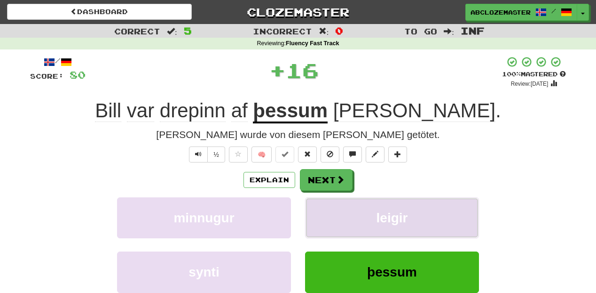
click at [369, 214] on button "leigir" at bounding box center [392, 217] width 174 height 41
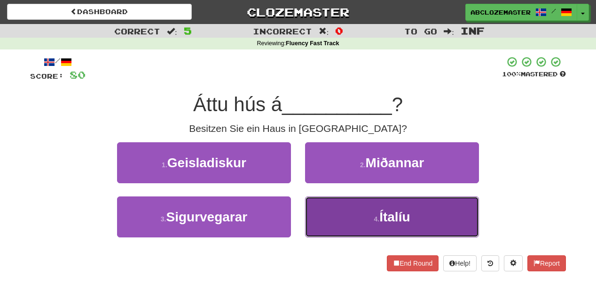
click at [335, 214] on button "4 . Ítalíu" at bounding box center [392, 216] width 174 height 41
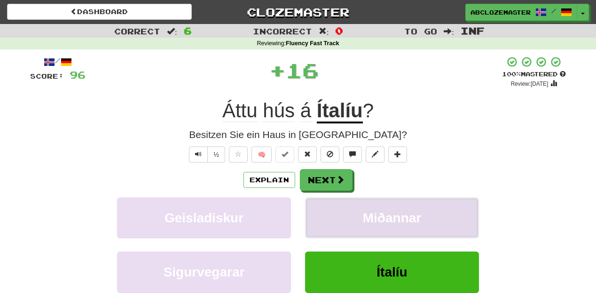
click at [348, 217] on button "Miðannar" at bounding box center [392, 217] width 174 height 41
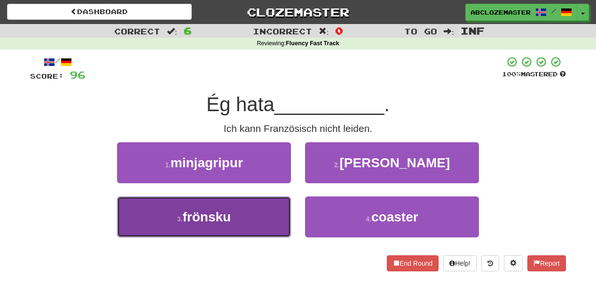
click at [259, 230] on button "3 . frönsku" at bounding box center [204, 216] width 174 height 41
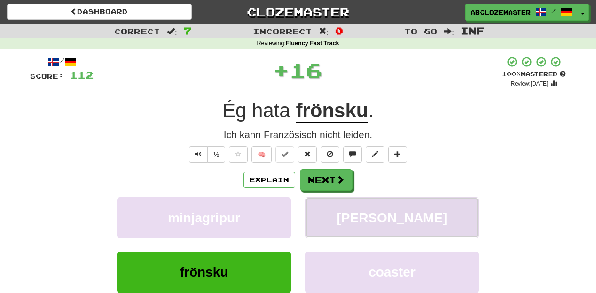
click at [376, 221] on span "kossar" at bounding box center [392, 217] width 111 height 15
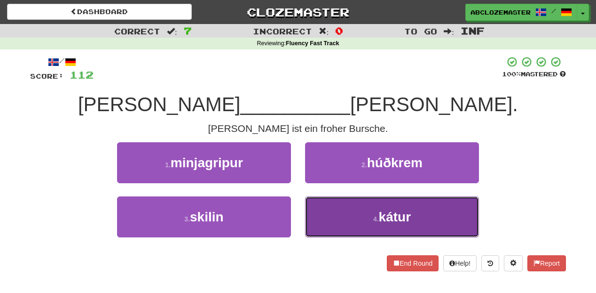
click at [348, 217] on button "4 . kátur" at bounding box center [392, 216] width 174 height 41
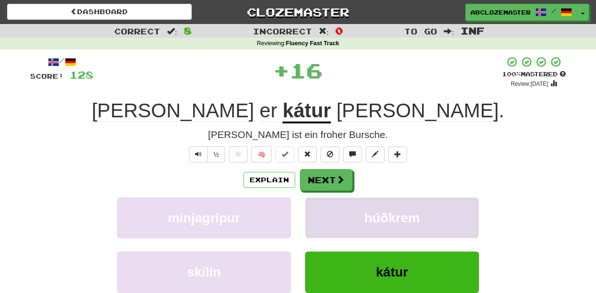
click at [356, 213] on button "húðkrem" at bounding box center [392, 217] width 174 height 41
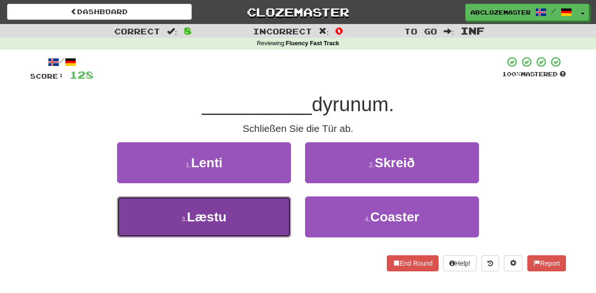
click at [235, 224] on button "3 . Læstu" at bounding box center [204, 216] width 174 height 41
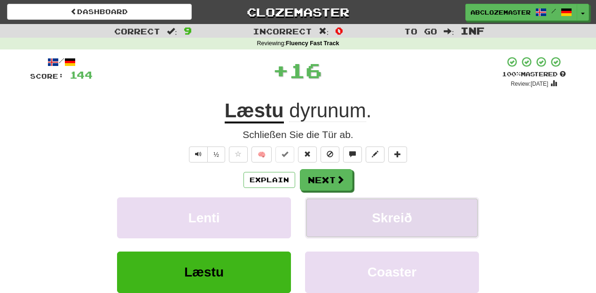
click at [349, 209] on button "Skreið" at bounding box center [392, 217] width 174 height 41
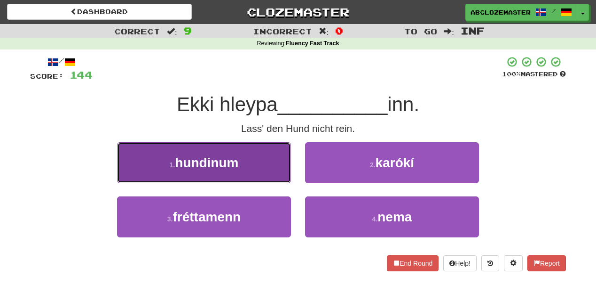
click at [265, 170] on button "1 . hundinum" at bounding box center [204, 162] width 174 height 41
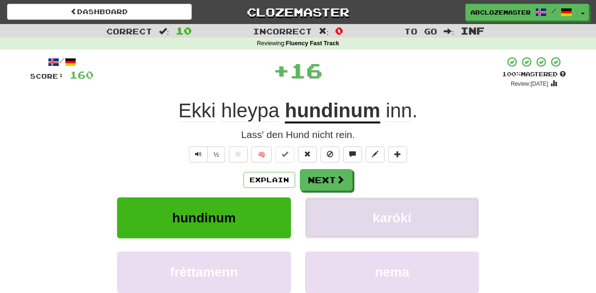
click at [371, 210] on button "karókí" at bounding box center [392, 217] width 174 height 41
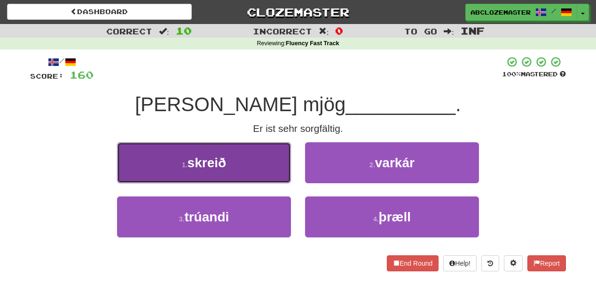
click at [273, 166] on button "1 . skreið" at bounding box center [204, 162] width 174 height 41
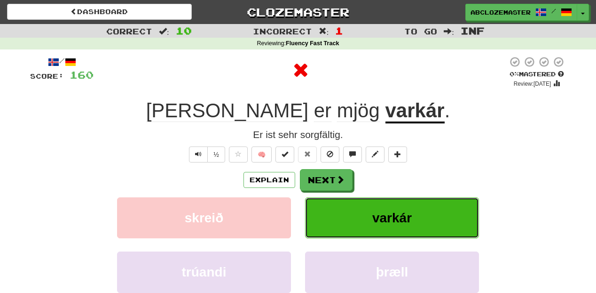
click at [373, 210] on button "varkár" at bounding box center [392, 217] width 174 height 41
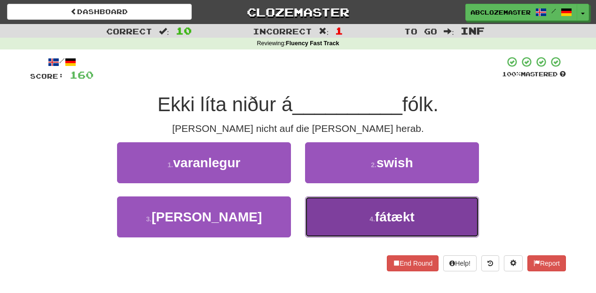
click at [323, 220] on button "4 . fátækt" at bounding box center [392, 216] width 174 height 41
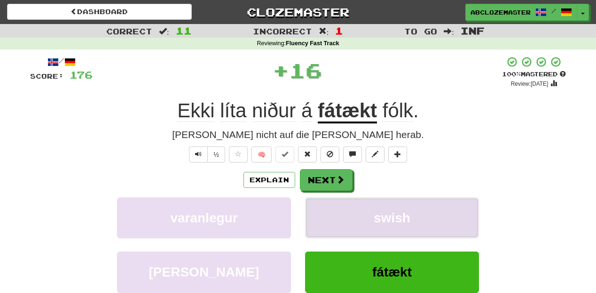
click at [338, 211] on button "swish" at bounding box center [392, 217] width 174 height 41
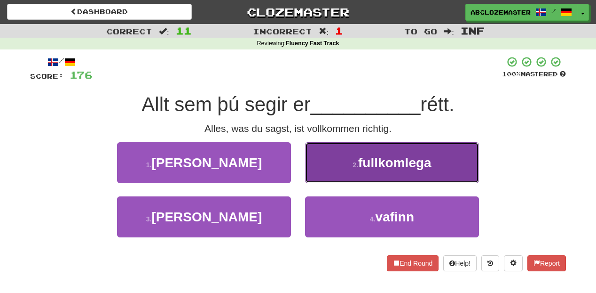
click at [335, 174] on button "2 . fullkomlega" at bounding box center [392, 162] width 174 height 41
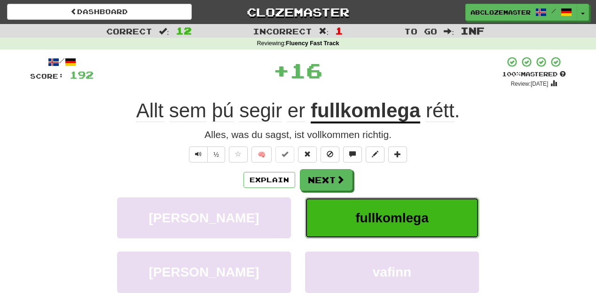
click at [334, 227] on button "fullkomlega" at bounding box center [392, 217] width 174 height 41
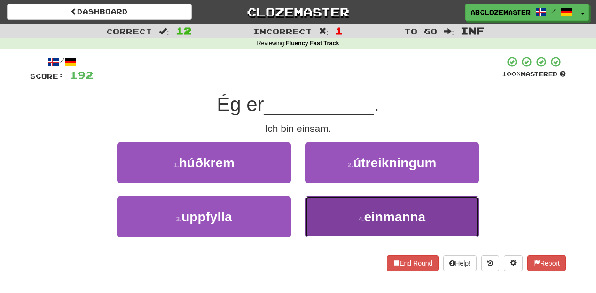
click at [353, 222] on button "4 . einmanna" at bounding box center [392, 216] width 174 height 41
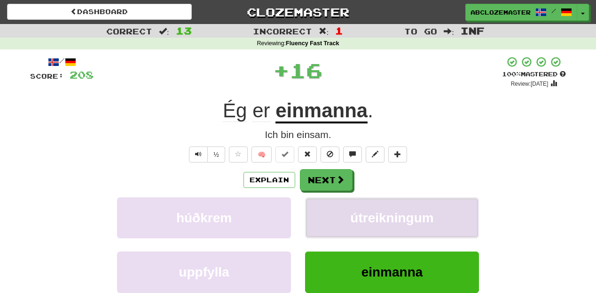
click at [353, 221] on span "útreikningum" at bounding box center [391, 217] width 83 height 15
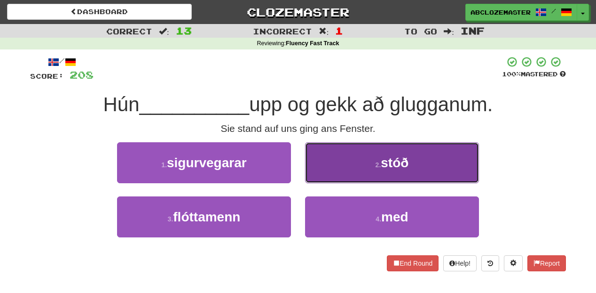
click at [337, 162] on button "2 . stóð" at bounding box center [392, 162] width 174 height 41
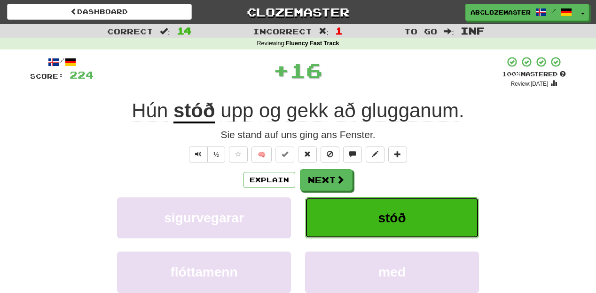
click at [350, 216] on button "stóð" at bounding box center [392, 217] width 174 height 41
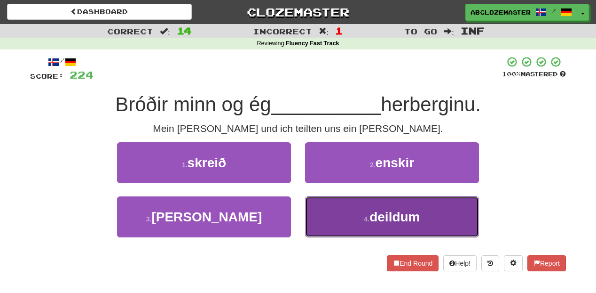
click at [336, 213] on button "4 . deildum" at bounding box center [392, 216] width 174 height 41
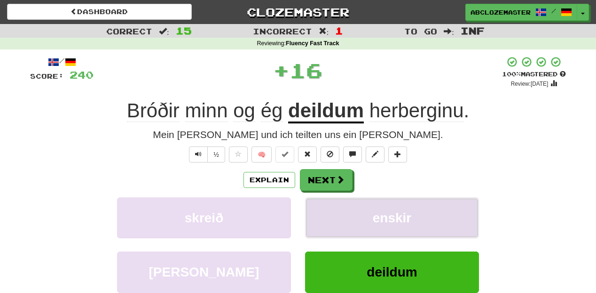
click at [357, 213] on button "enskir" at bounding box center [392, 217] width 174 height 41
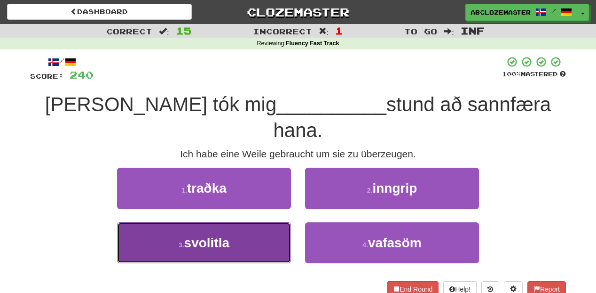
click at [228, 235] on span "svolitla" at bounding box center [206, 242] width 45 height 15
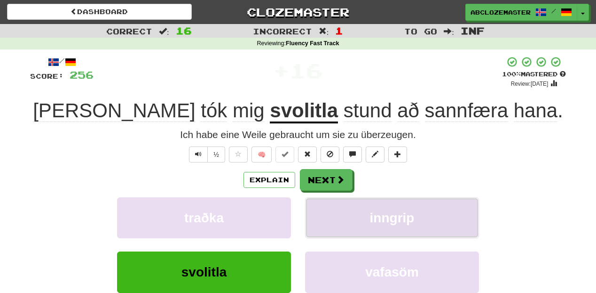
click at [404, 216] on span "inngrip" at bounding box center [392, 217] width 45 height 15
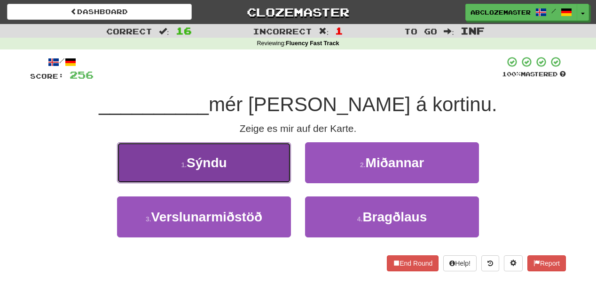
click at [279, 173] on button "1 . Sýndu" at bounding box center [204, 162] width 174 height 41
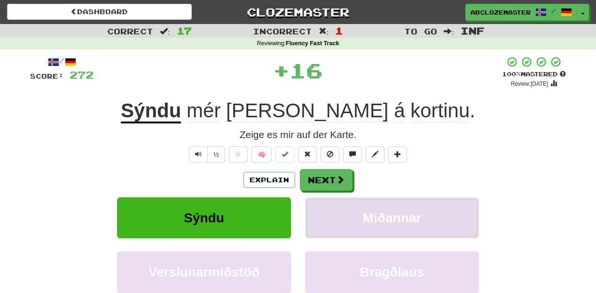
click at [389, 210] on button "Miðannar" at bounding box center [392, 217] width 174 height 41
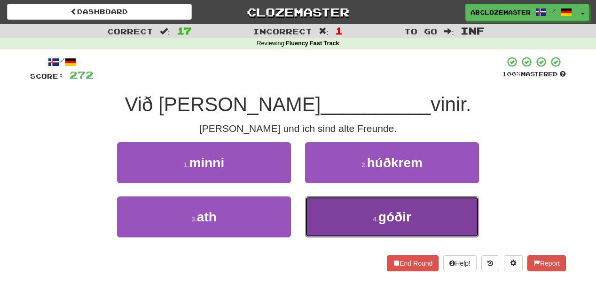
click at [380, 206] on button "4 . góðir" at bounding box center [392, 216] width 174 height 41
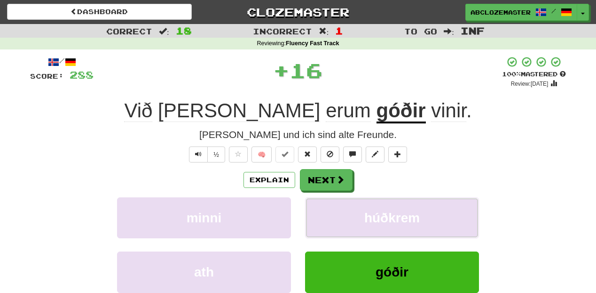
click at [380, 206] on button "húðkrem" at bounding box center [392, 217] width 174 height 41
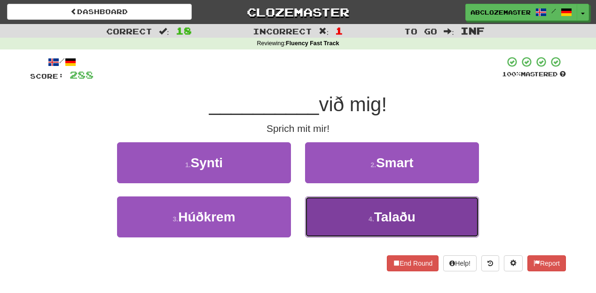
click at [365, 228] on button "4 . Talaðu" at bounding box center [392, 216] width 174 height 41
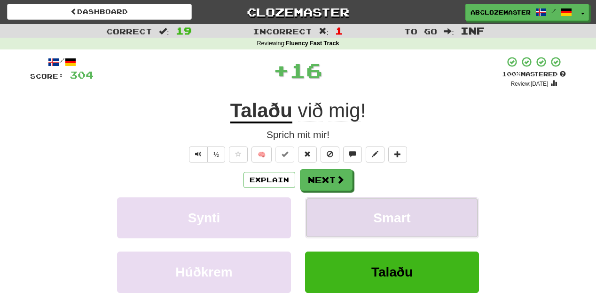
click at [369, 222] on button "Smart" at bounding box center [392, 217] width 174 height 41
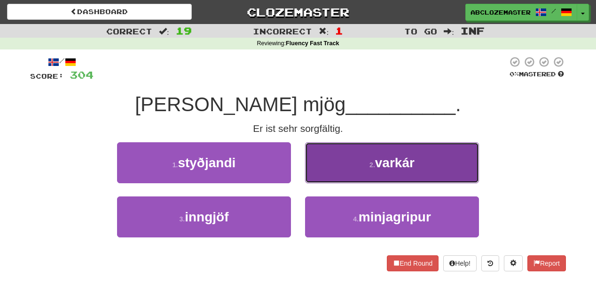
click at [404, 164] on span "varkár" at bounding box center [395, 162] width 40 height 15
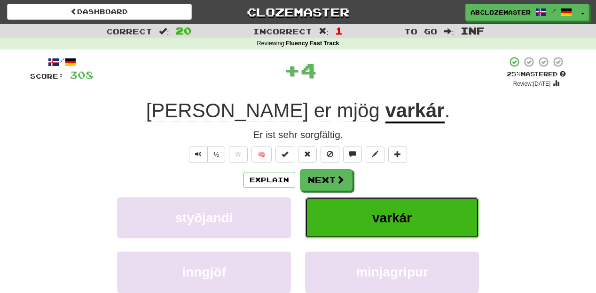
click at [371, 214] on button "varkár" at bounding box center [392, 217] width 174 height 41
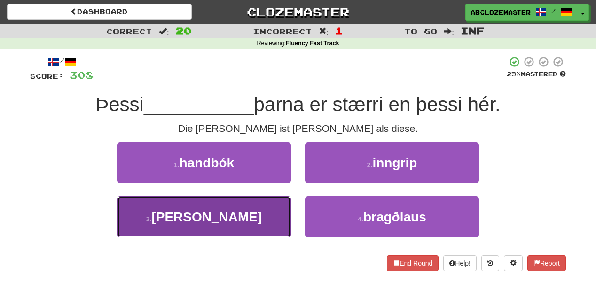
click at [238, 220] on button "3 . kassi" at bounding box center [204, 216] width 174 height 41
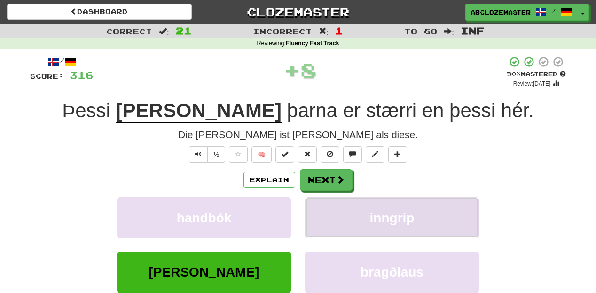
click at [374, 223] on span "inngrip" at bounding box center [392, 217] width 45 height 15
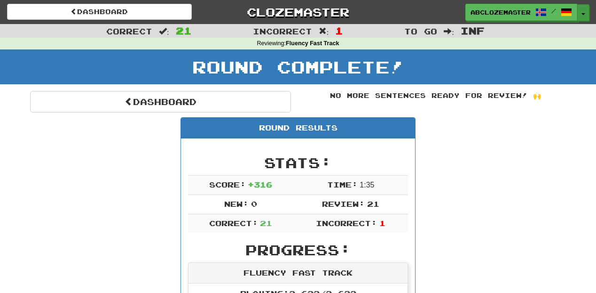
click at [581, 13] on button "Toggle Dropdown" at bounding box center [584, 12] width 12 height 17
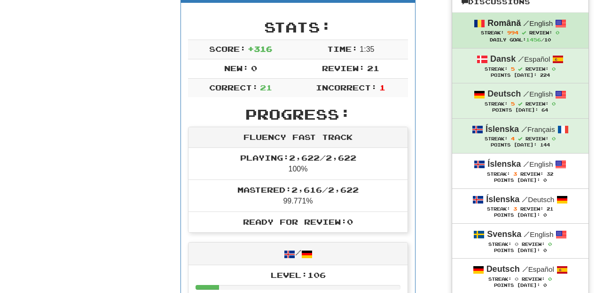
scroll to position [151, 0]
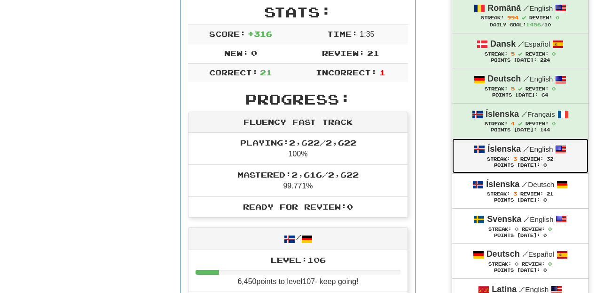
click at [544, 161] on span "Review:" at bounding box center [532, 158] width 23 height 5
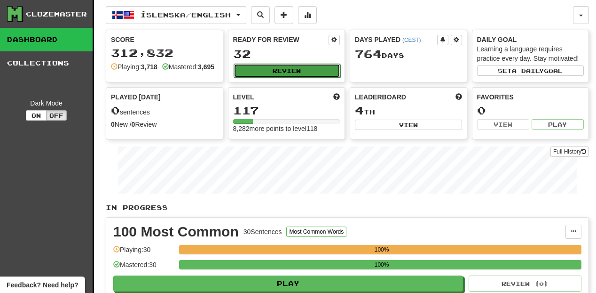
click at [278, 70] on button "Review" at bounding box center [287, 70] width 107 height 14
select select "********"
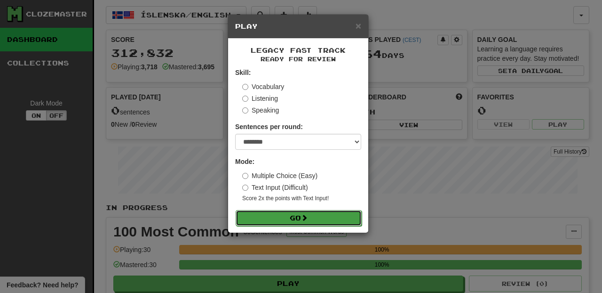
click at [309, 214] on button "Go" at bounding box center [299, 218] width 126 height 16
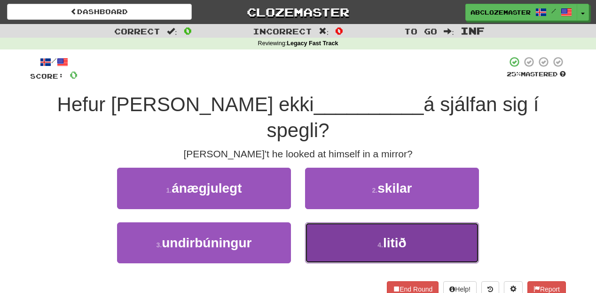
click at [367, 222] on button "4 . litið" at bounding box center [392, 242] width 174 height 41
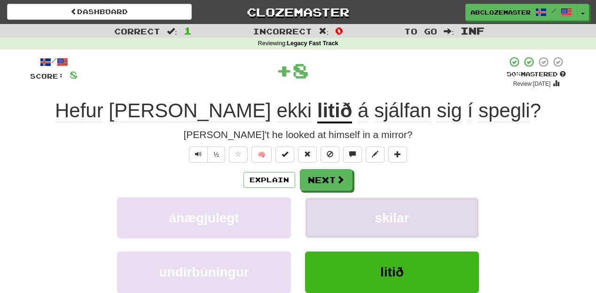
click at [371, 217] on button "skilar" at bounding box center [392, 217] width 174 height 41
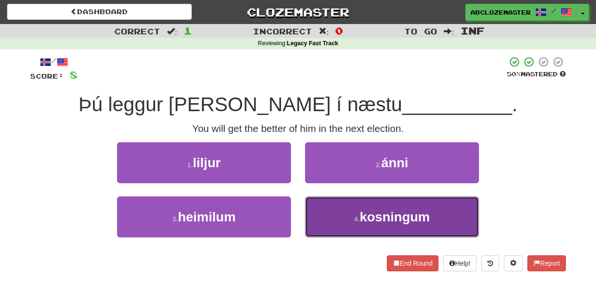
click at [363, 221] on span "kosningum" at bounding box center [395, 216] width 70 height 15
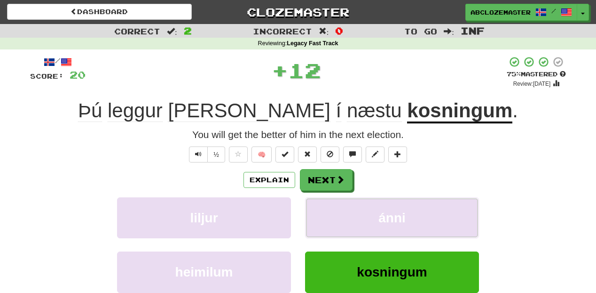
click at [363, 221] on button "ánni" at bounding box center [392, 217] width 174 height 41
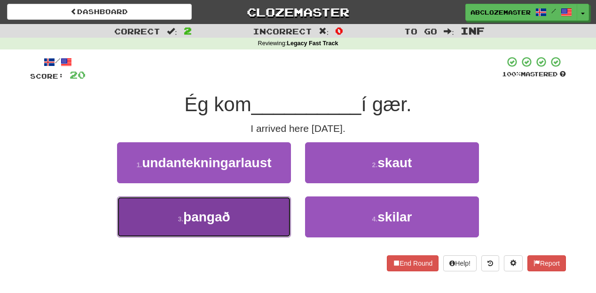
click at [261, 223] on button "3 . þangað" at bounding box center [204, 216] width 174 height 41
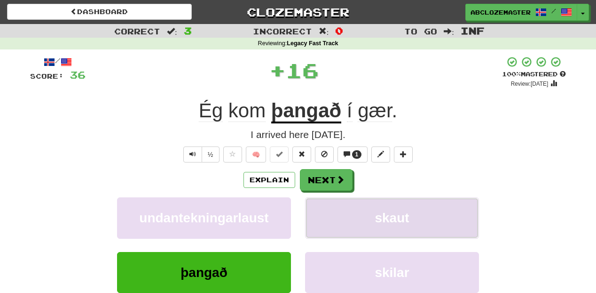
click at [369, 216] on button "skaut" at bounding box center [392, 217] width 174 height 41
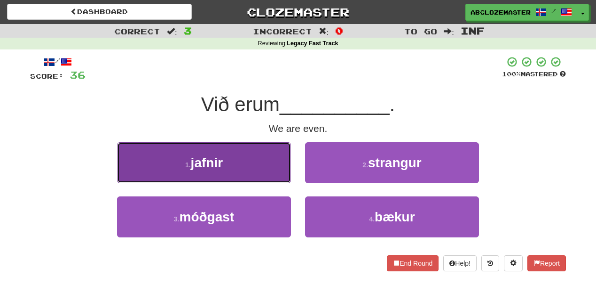
click at [262, 162] on button "1 . jafnir" at bounding box center [204, 162] width 174 height 41
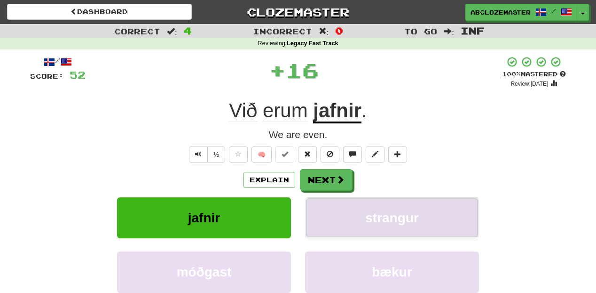
click at [371, 209] on button "strangur" at bounding box center [392, 217] width 174 height 41
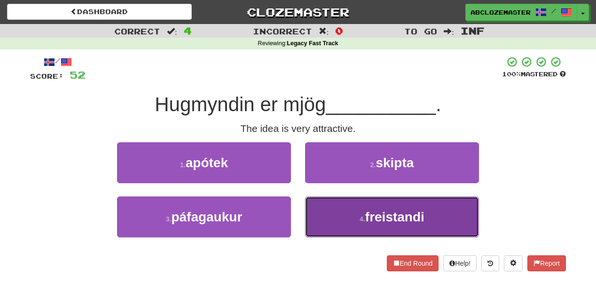
click at [361, 225] on button "4 . freistandi" at bounding box center [392, 216] width 174 height 41
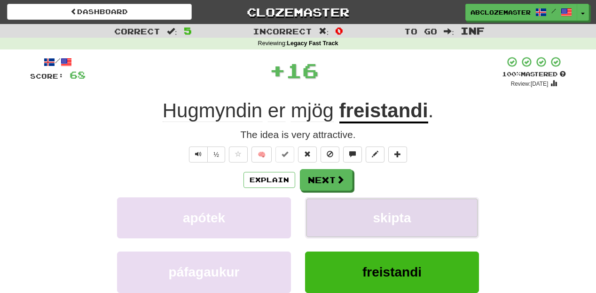
click at [359, 213] on button "skipta" at bounding box center [392, 217] width 174 height 41
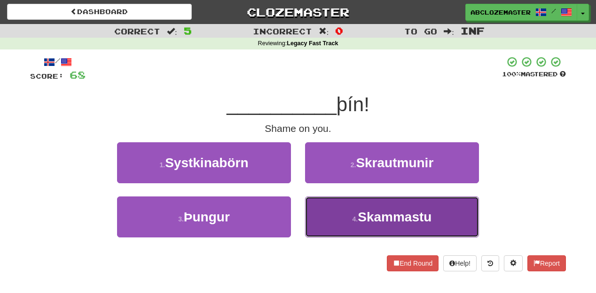
click at [363, 228] on button "4 . Skammastu" at bounding box center [392, 216] width 174 height 41
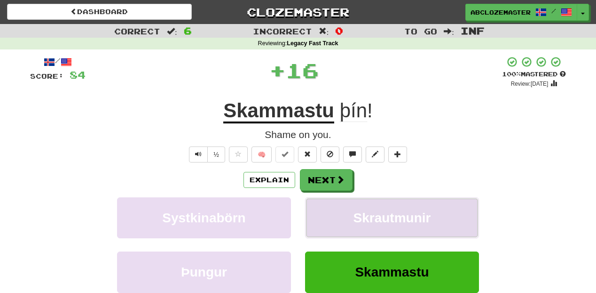
click at [365, 217] on span "Skrautmunir" at bounding box center [393, 217] width 78 height 15
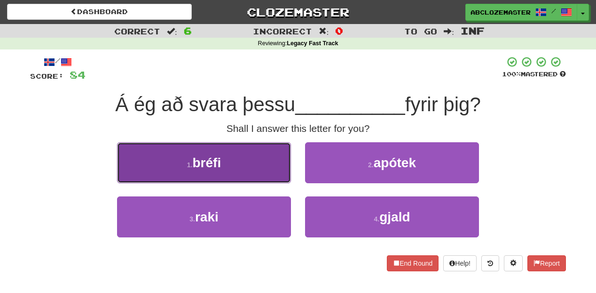
click at [252, 175] on button "1 . bréfi" at bounding box center [204, 162] width 174 height 41
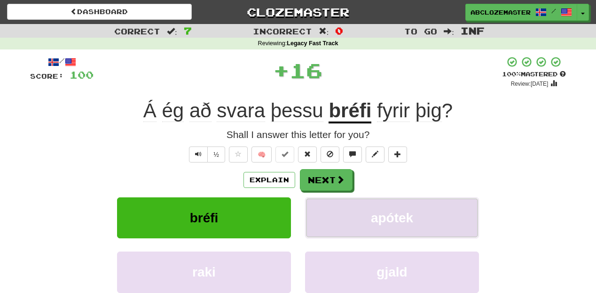
click at [370, 228] on button "apótek" at bounding box center [392, 217] width 174 height 41
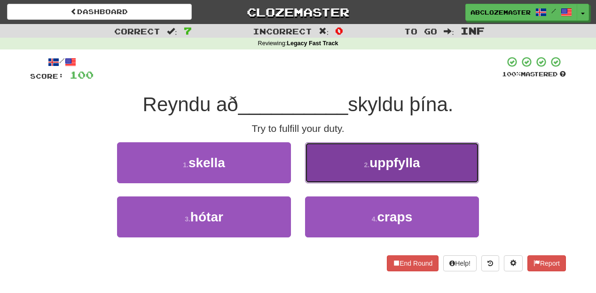
click at [357, 174] on button "2 . uppfylla" at bounding box center [392, 162] width 174 height 41
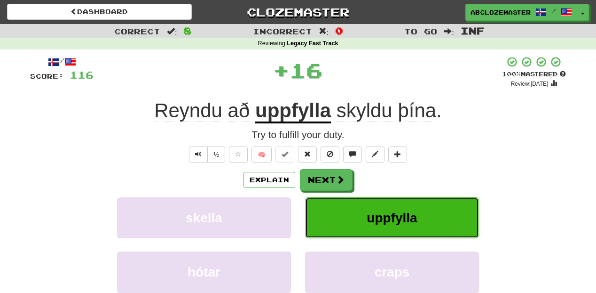
click at [444, 214] on button "uppfylla" at bounding box center [392, 217] width 174 height 41
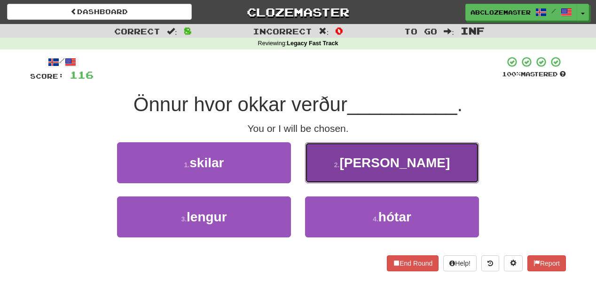
click at [384, 173] on button "2 . valin" at bounding box center [392, 162] width 174 height 41
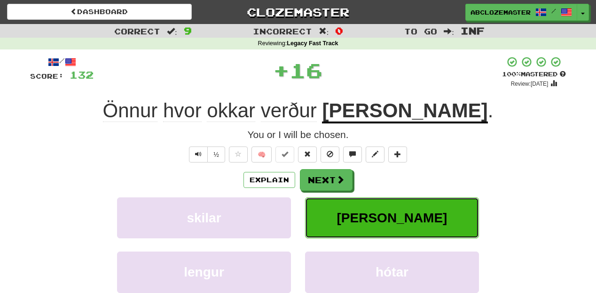
click at [365, 209] on button "valin" at bounding box center [392, 217] width 174 height 41
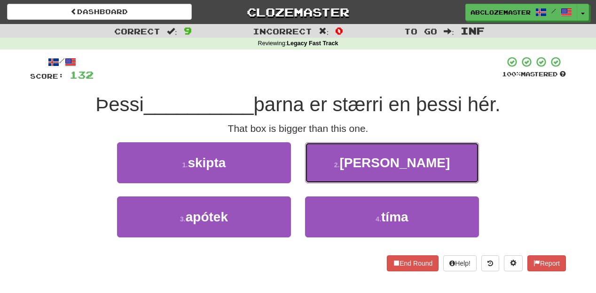
click at [339, 169] on button "2 . kassi" at bounding box center [392, 162] width 174 height 41
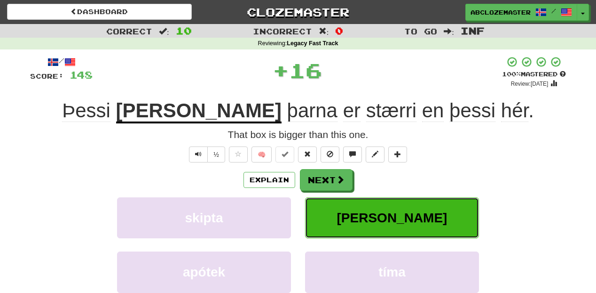
click at [364, 220] on button "kassi" at bounding box center [392, 217] width 174 height 41
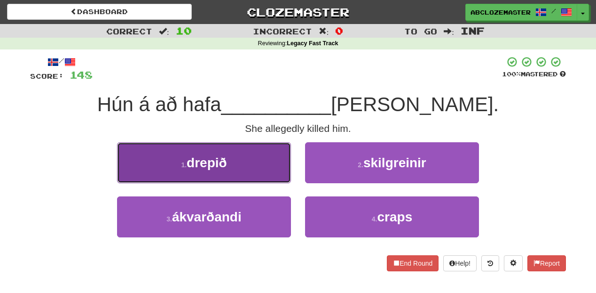
click at [253, 152] on button "1 . drepið" at bounding box center [204, 162] width 174 height 41
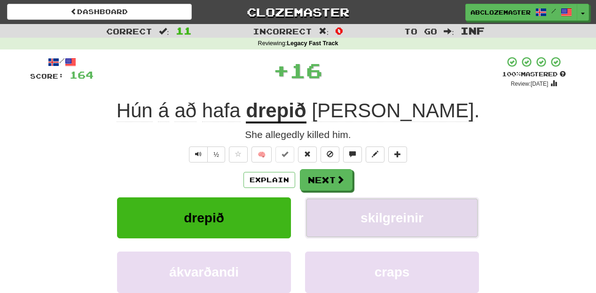
click at [381, 227] on button "skilgreinir" at bounding box center [392, 217] width 174 height 41
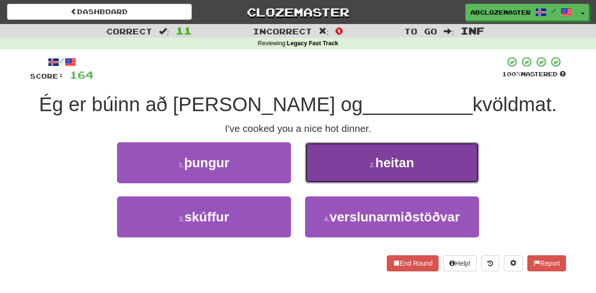
click at [341, 171] on button "2 . heitan" at bounding box center [392, 162] width 174 height 41
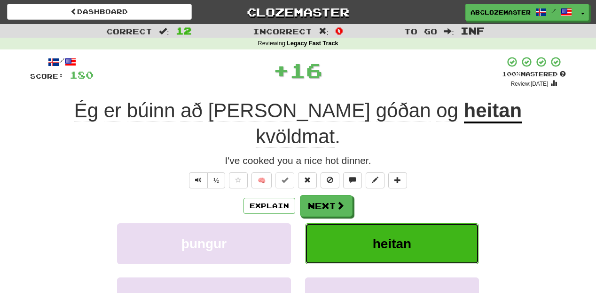
click at [346, 223] on button "heitan" at bounding box center [392, 243] width 174 height 41
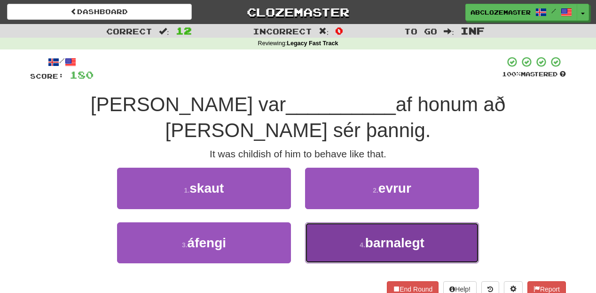
click at [376, 235] on span "barnalegt" at bounding box center [394, 242] width 59 height 15
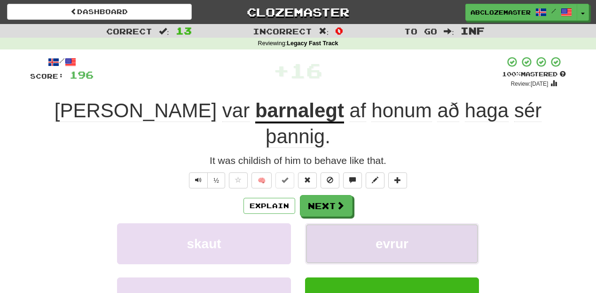
click at [381, 236] on span "evrur" at bounding box center [392, 243] width 33 height 15
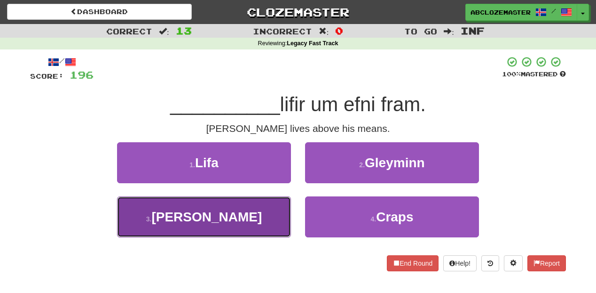
click at [271, 212] on button "3 . Jón" at bounding box center [204, 216] width 174 height 41
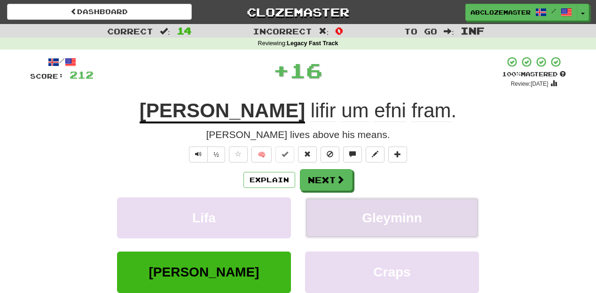
click at [384, 219] on span "Gleyminn" at bounding box center [392, 217] width 60 height 15
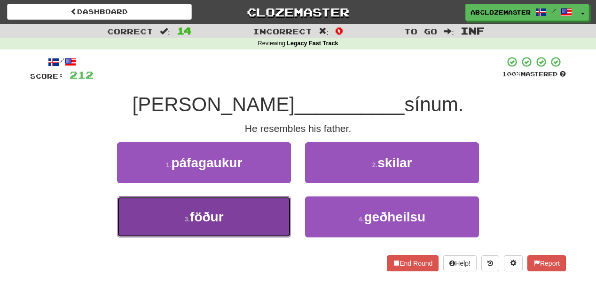
click at [265, 213] on button "3 . föður" at bounding box center [204, 216] width 174 height 41
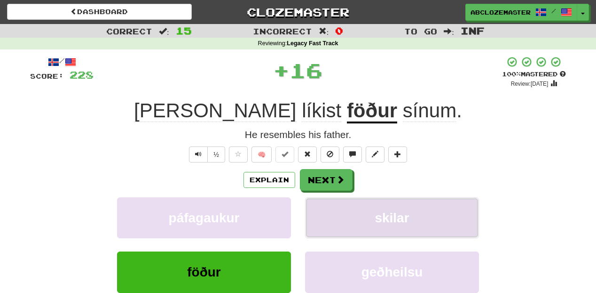
click at [358, 221] on button "skilar" at bounding box center [392, 217] width 174 height 41
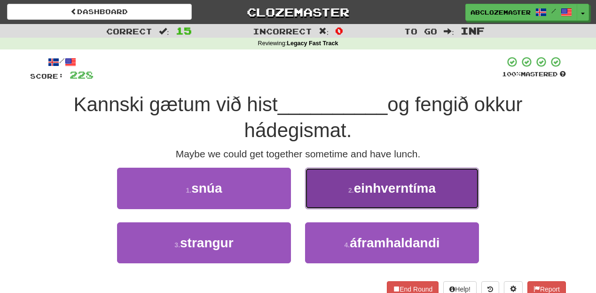
click at [359, 187] on span "einhverntíma" at bounding box center [395, 188] width 82 height 15
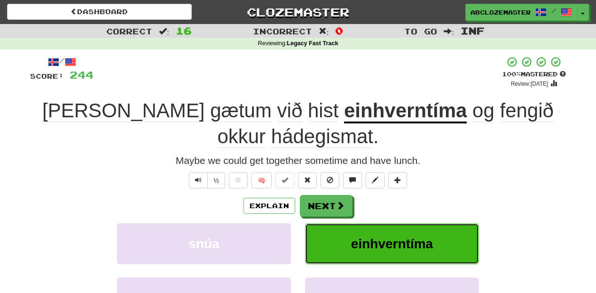
click at [358, 250] on span "einhverntíma" at bounding box center [392, 243] width 82 height 15
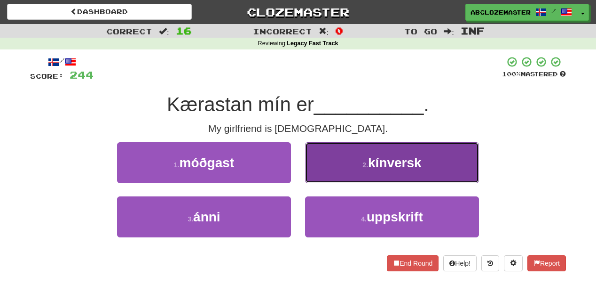
click at [347, 167] on button "2 . kínversk" at bounding box center [392, 162] width 174 height 41
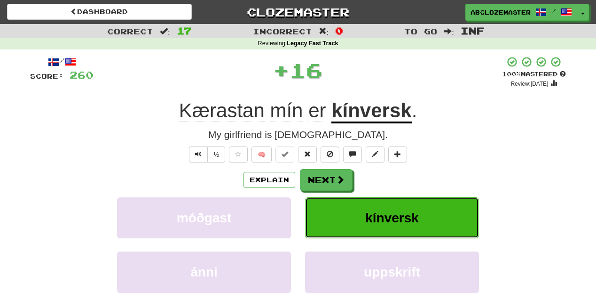
click at [347, 218] on button "kínversk" at bounding box center [392, 217] width 174 height 41
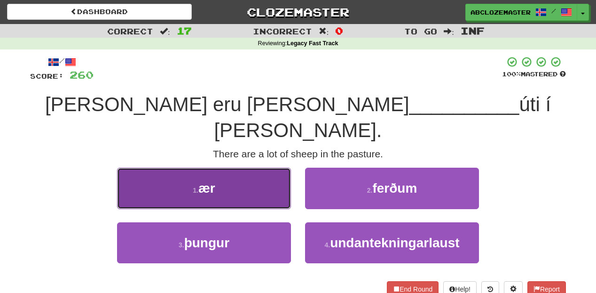
click at [271, 167] on button "1 . ær" at bounding box center [204, 187] width 174 height 41
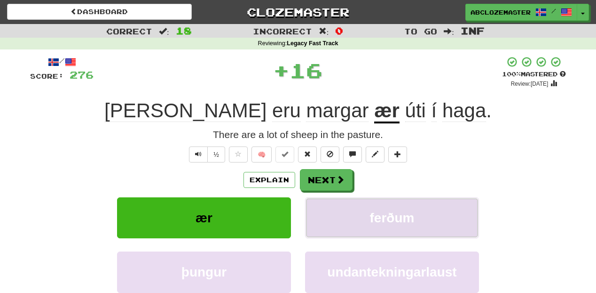
click at [376, 218] on span "ferðum" at bounding box center [392, 217] width 45 height 15
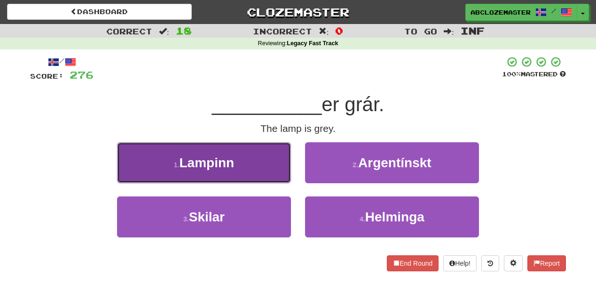
click at [258, 158] on button "1 . Lampinn" at bounding box center [204, 162] width 174 height 41
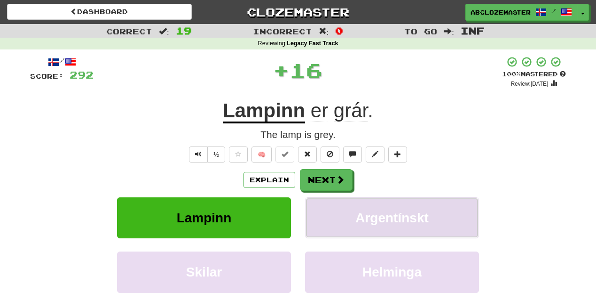
click at [362, 215] on span "Argentínskt" at bounding box center [392, 217] width 73 height 15
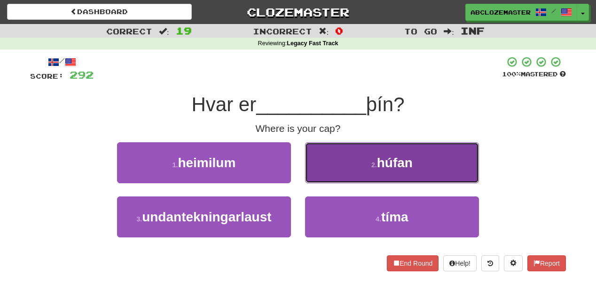
click at [351, 166] on button "2 . húfan" at bounding box center [392, 162] width 174 height 41
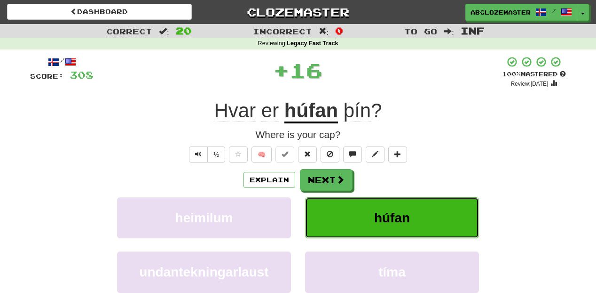
click at [363, 226] on button "húfan" at bounding box center [392, 217] width 174 height 41
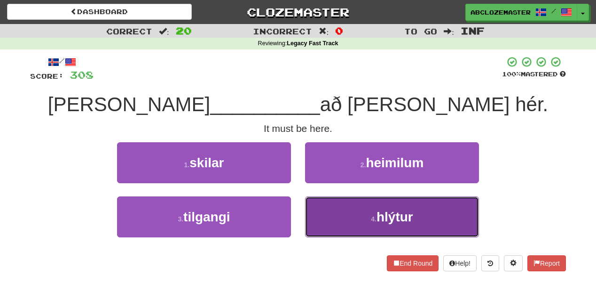
click at [377, 217] on small "4 ." at bounding box center [374, 219] width 6 height 8
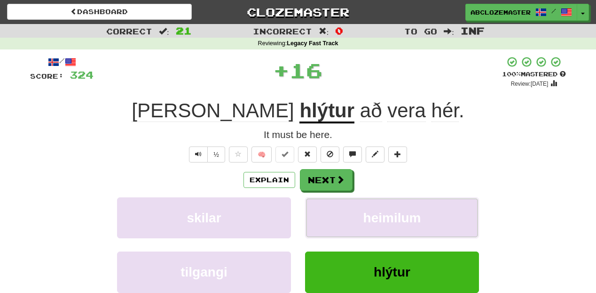
click at [377, 217] on span "heimilum" at bounding box center [393, 217] width 58 height 15
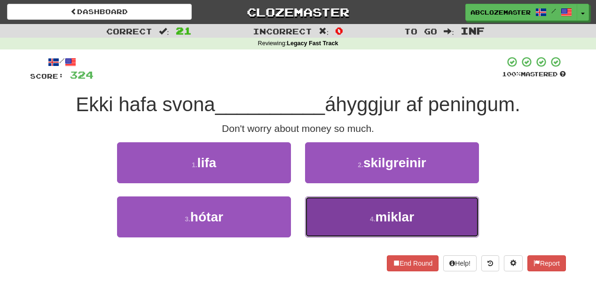
click at [348, 218] on button "4 . miklar" at bounding box center [392, 216] width 174 height 41
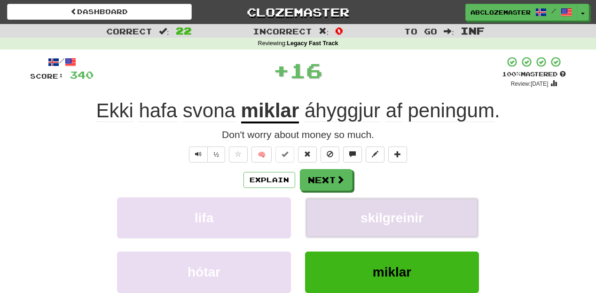
click at [350, 218] on button "skilgreinir" at bounding box center [392, 217] width 174 height 41
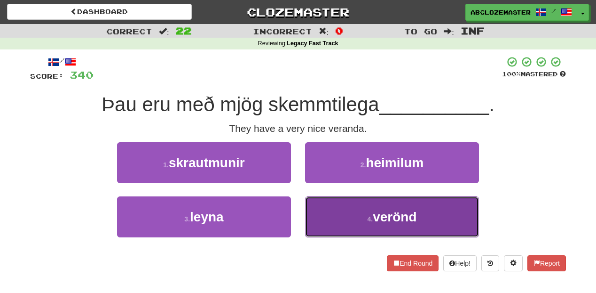
click at [388, 235] on button "4 . verönd" at bounding box center [392, 216] width 174 height 41
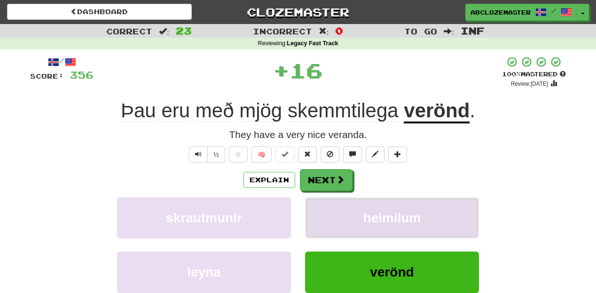
click at [392, 222] on span "heimilum" at bounding box center [393, 217] width 58 height 15
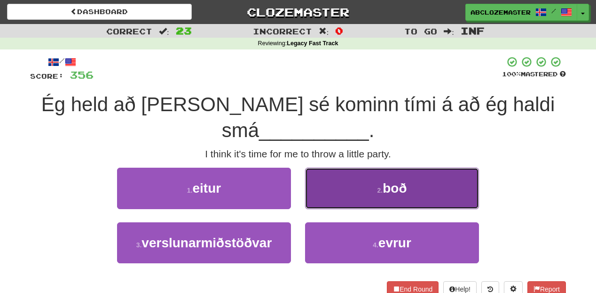
click at [369, 196] on button "2 . boð" at bounding box center [392, 187] width 174 height 41
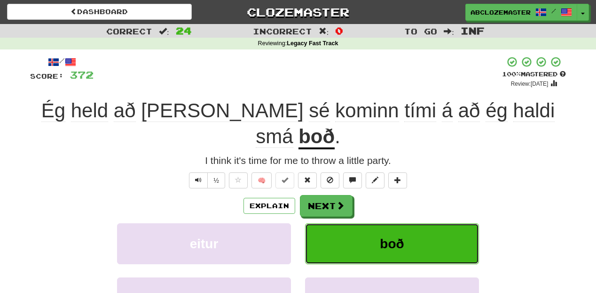
click at [365, 224] on button "boð" at bounding box center [392, 243] width 174 height 41
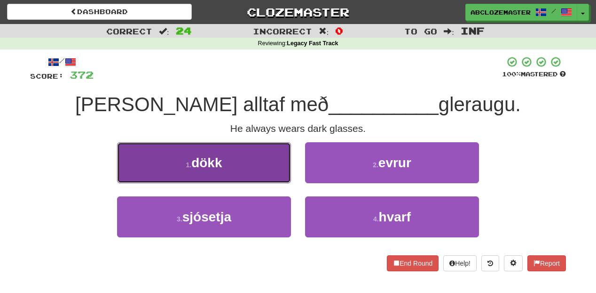
click at [263, 164] on button "1 . dökk" at bounding box center [204, 162] width 174 height 41
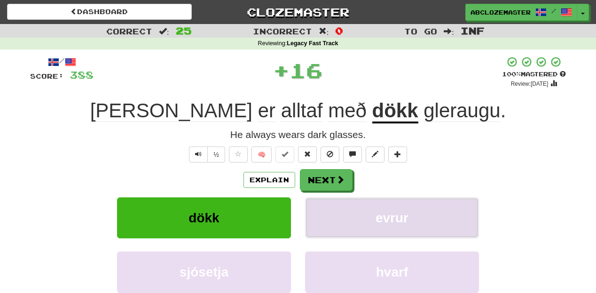
click at [357, 209] on button "evrur" at bounding box center [392, 217] width 174 height 41
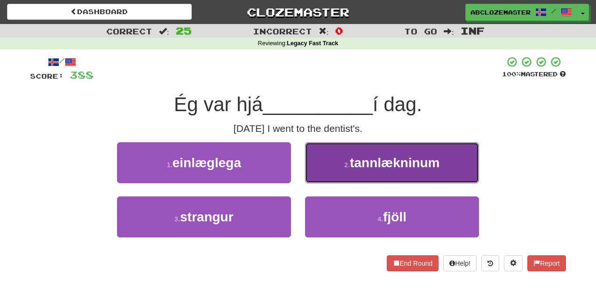
click at [337, 157] on button "2 . tannlækninum" at bounding box center [392, 162] width 174 height 41
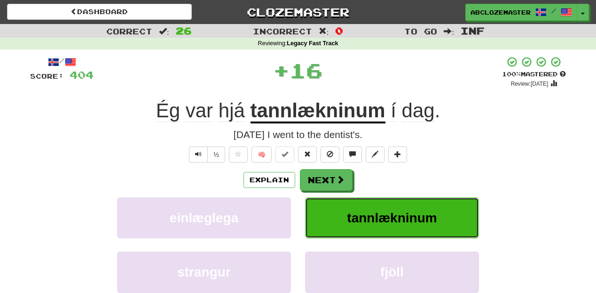
click at [341, 230] on button "tannlækninum" at bounding box center [392, 217] width 174 height 41
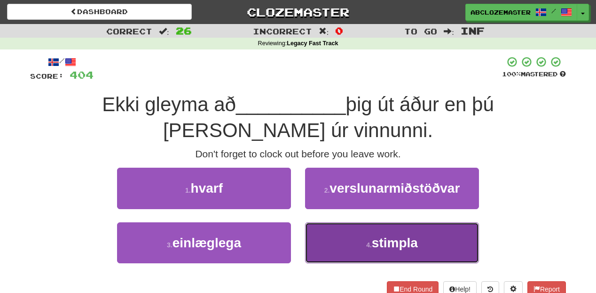
click at [364, 241] on button "4 . stimpla" at bounding box center [392, 242] width 174 height 41
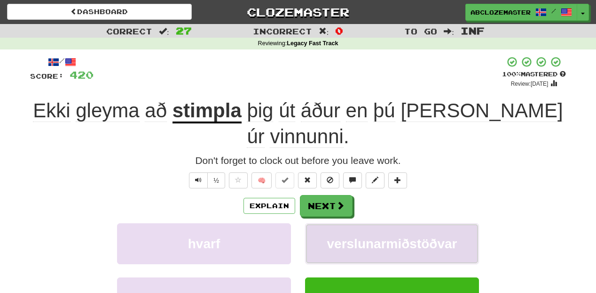
click at [378, 236] on span "verslunarmiðstöðvar" at bounding box center [392, 243] width 130 height 15
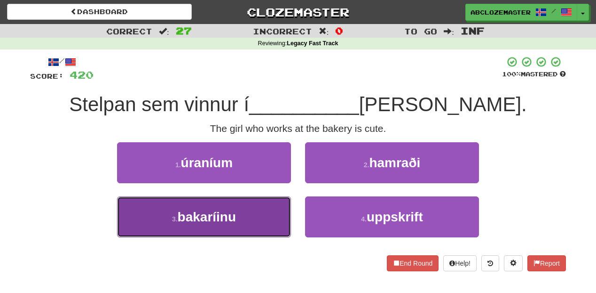
click at [252, 220] on button "3 . bakaríinu" at bounding box center [204, 216] width 174 height 41
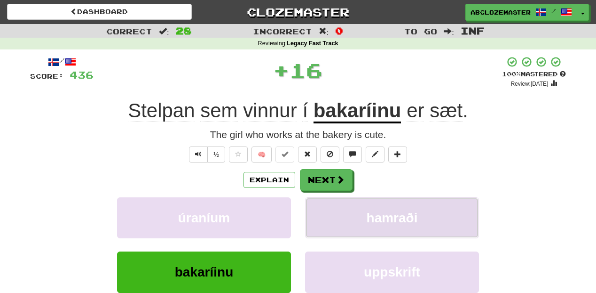
click at [355, 208] on button "hamraði" at bounding box center [392, 217] width 174 height 41
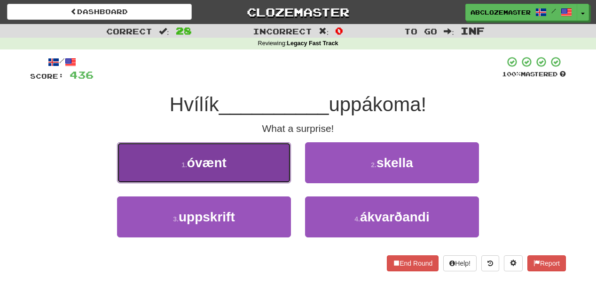
click at [249, 168] on button "1 . óvænt" at bounding box center [204, 162] width 174 height 41
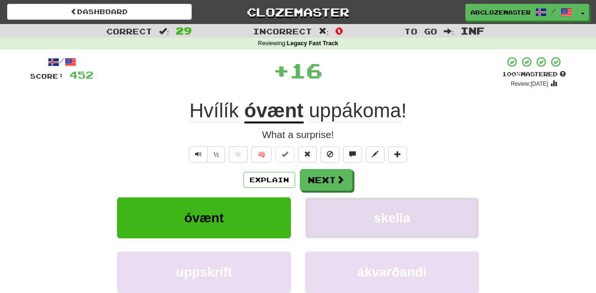
click at [388, 219] on span "skella" at bounding box center [392, 217] width 37 height 15
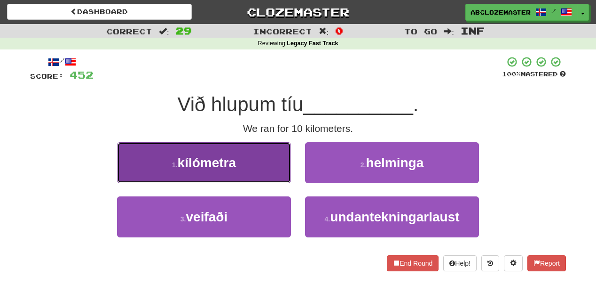
click at [265, 156] on button "1 . kílómetra" at bounding box center [204, 162] width 174 height 41
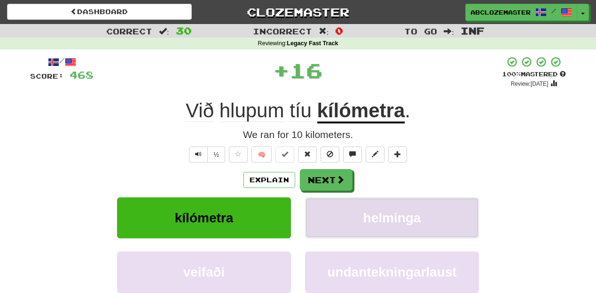
click at [387, 222] on span "helminga" at bounding box center [393, 217] width 58 height 15
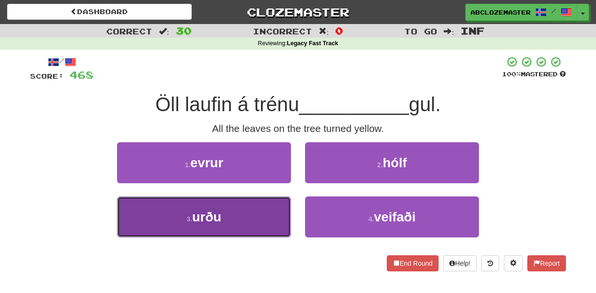
click at [258, 213] on button "3 . urðu" at bounding box center [204, 216] width 174 height 41
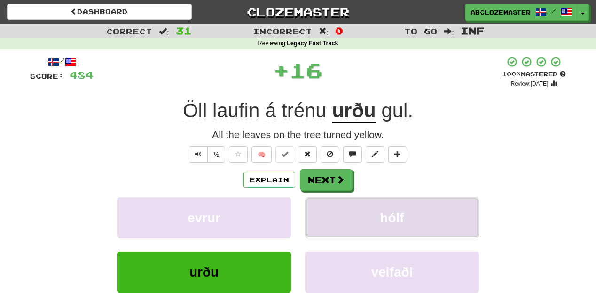
click at [375, 209] on button "hólf" at bounding box center [392, 217] width 174 height 41
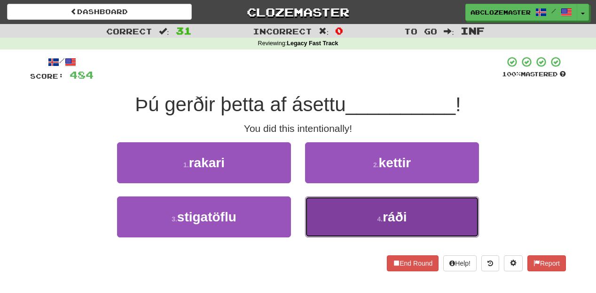
click at [369, 222] on button "4 . ráði" at bounding box center [392, 216] width 174 height 41
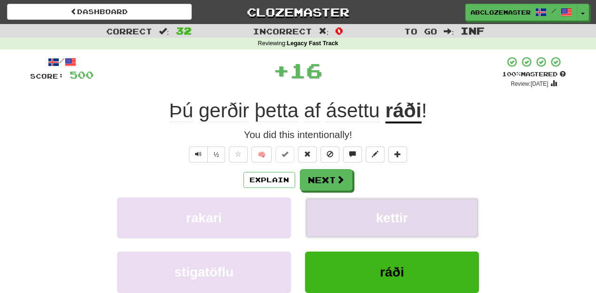
click at [384, 207] on button "kettir" at bounding box center [392, 217] width 174 height 41
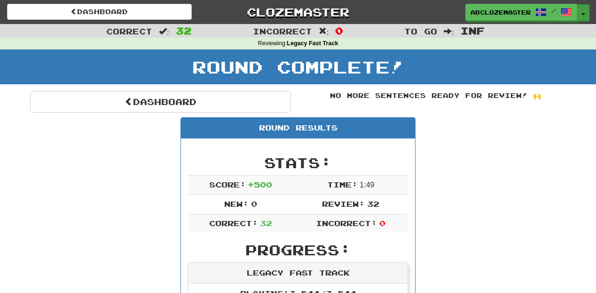
click at [586, 7] on button "Toggle Dropdown" at bounding box center [584, 12] width 12 height 17
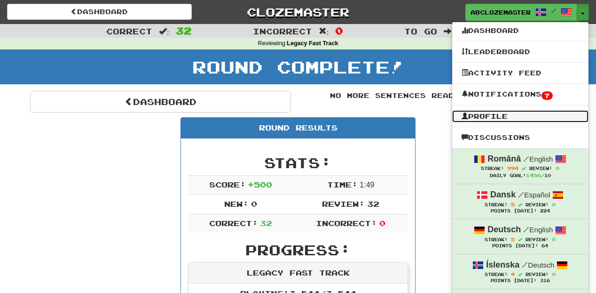
click at [502, 118] on link "Profile" at bounding box center [520, 116] width 136 height 12
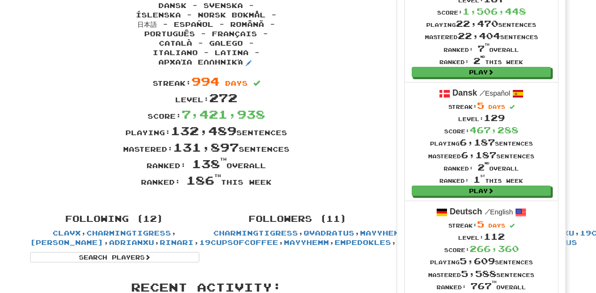
scroll to position [151, 0]
